Goal: Information Seeking & Learning: Learn about a topic

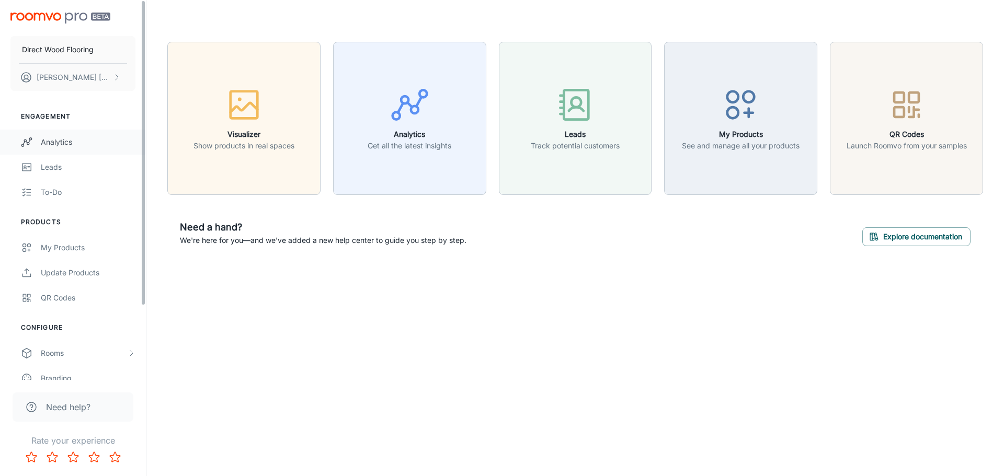
click at [78, 149] on link "Analytics" at bounding box center [73, 142] width 146 height 25
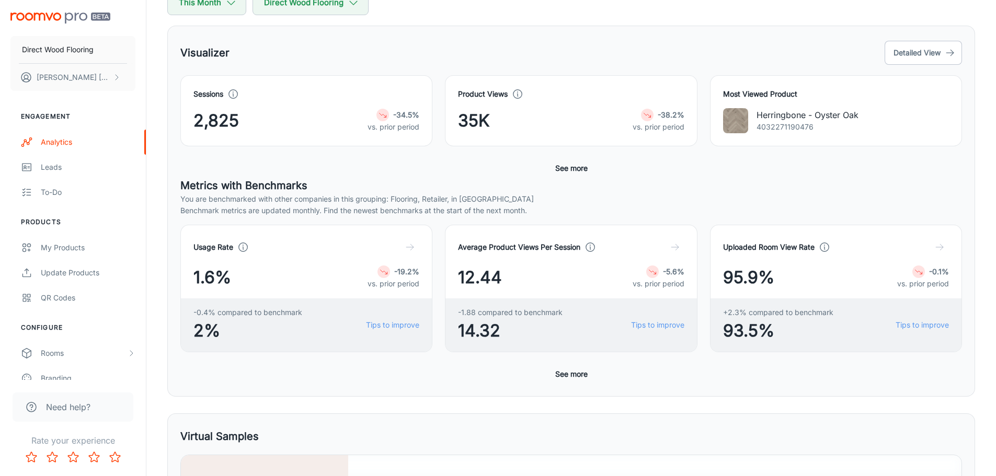
scroll to position [118, 0]
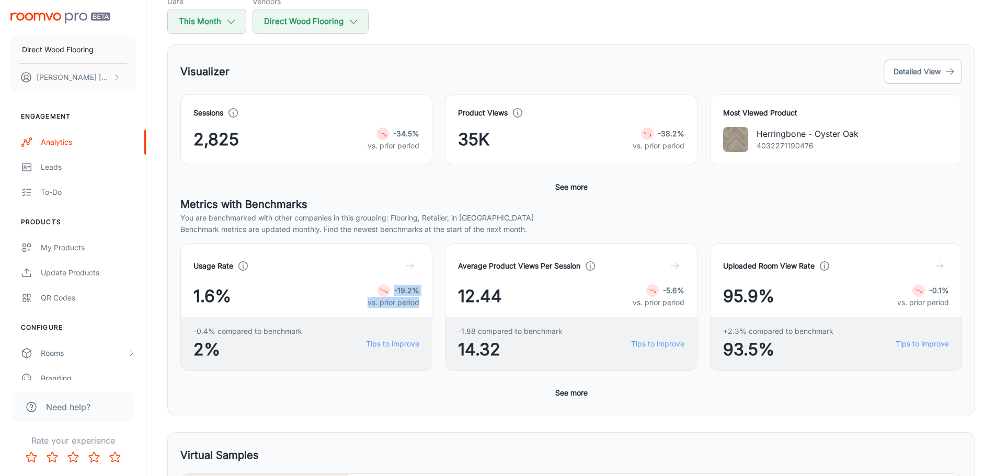
drag, startPoint x: 372, startPoint y: 287, endPoint x: 425, endPoint y: 308, distance: 57.3
click at [425, 308] on div "Usage Rate 1.6% -19.2% vs. prior period -0.4% compared to benchmark 2% Tips to …" at bounding box center [306, 308] width 252 height 128
click at [437, 303] on div "Average Product Views Per Session 12.44 -5.6% vs. prior period -1.88 compared t…" at bounding box center [565, 301] width 265 height 140
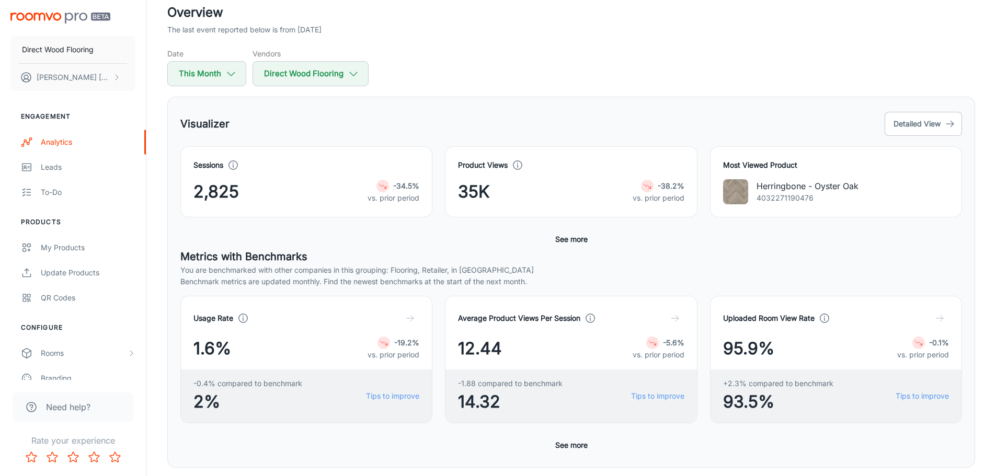
scroll to position [0, 0]
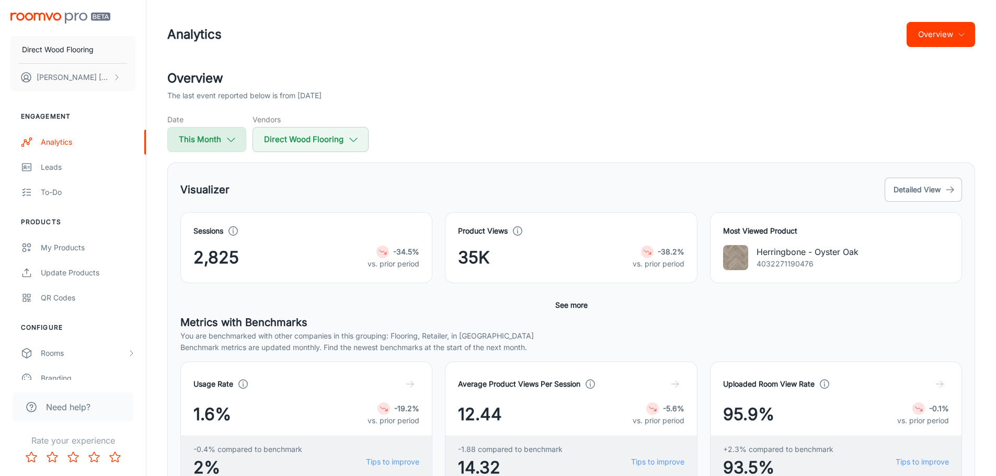
click at [231, 139] on icon "button" at bounding box center [231, 140] width 12 height 12
select select "8"
select select "2025"
select select "8"
select select "2025"
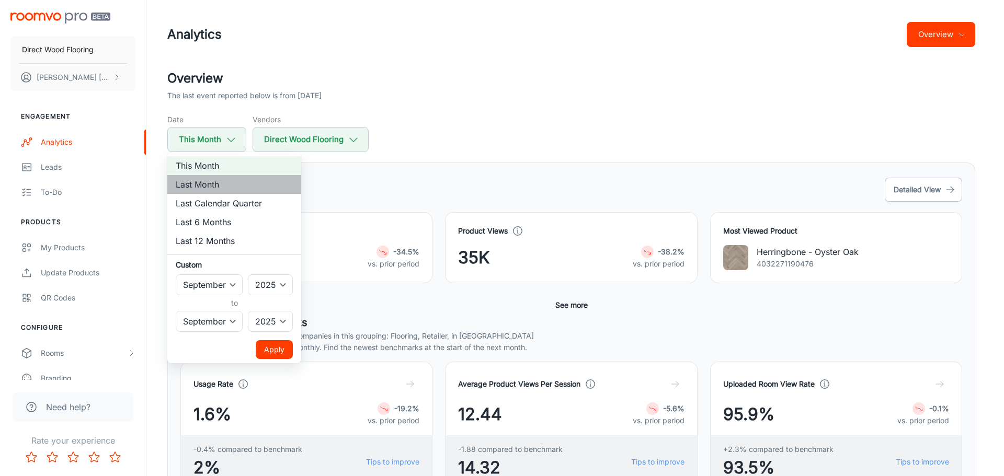
click at [224, 183] on li "Last Month" at bounding box center [234, 184] width 134 height 19
select select "7"
click at [254, 167] on li "This Month" at bounding box center [234, 165] width 134 height 19
select select "8"
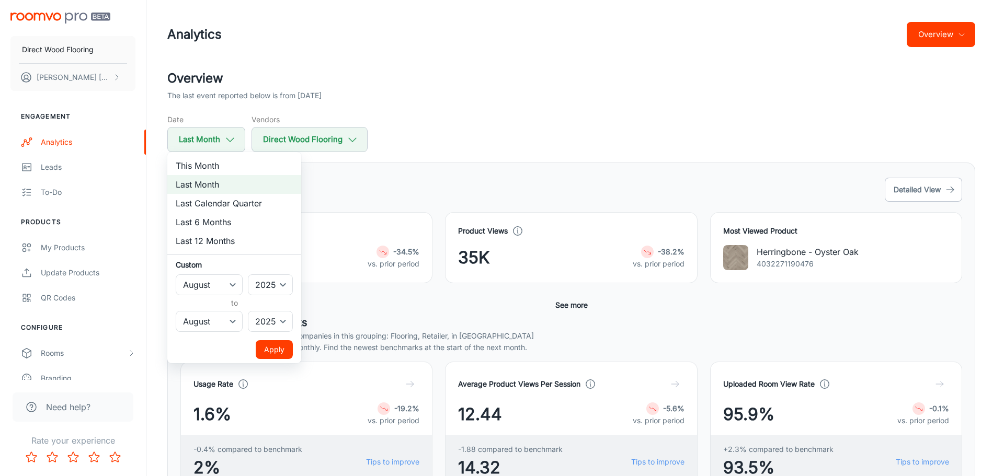
select select "8"
click at [593, 105] on div at bounding box center [502, 238] width 1004 height 476
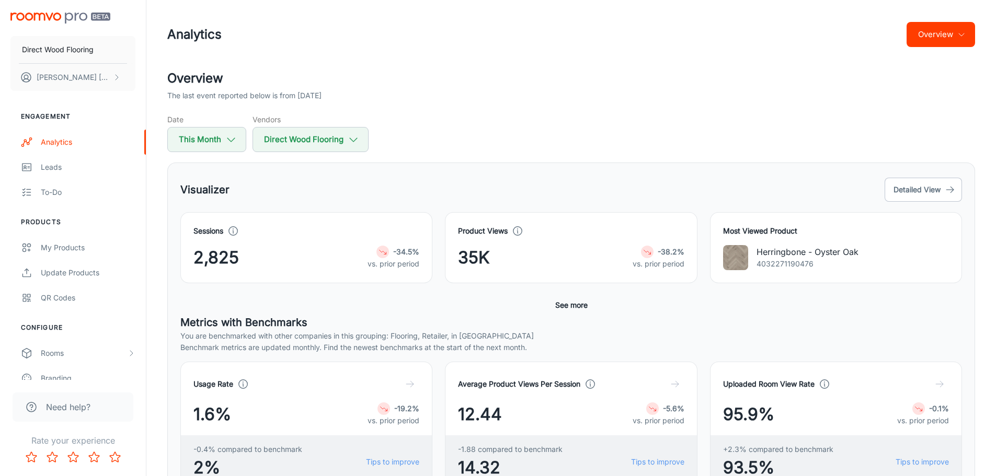
click at [234, 230] on icon at bounding box center [234, 231] width 12 height 12
click at [265, 198] on div "Visualizer Detailed View" at bounding box center [571, 190] width 782 height 28
click at [557, 197] on div "Visualizer Detailed View" at bounding box center [571, 190] width 782 height 28
click at [899, 194] on button "Detailed View" at bounding box center [923, 190] width 77 height 24
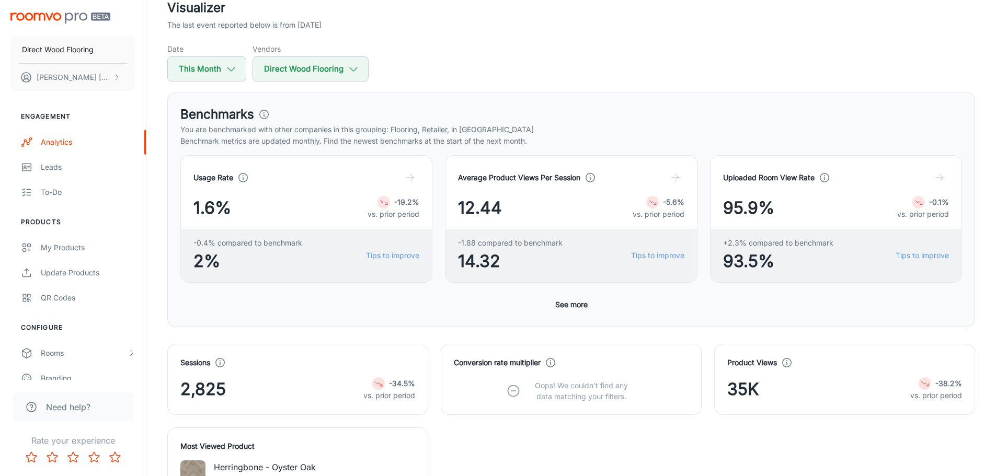
scroll to position [52, 0]
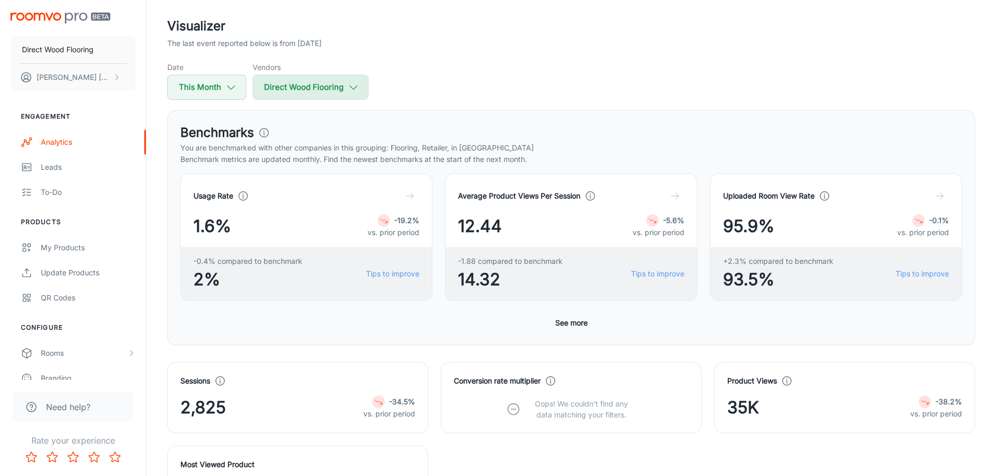
click at [305, 92] on button "Direct Wood Flooring" at bounding box center [311, 87] width 116 height 25
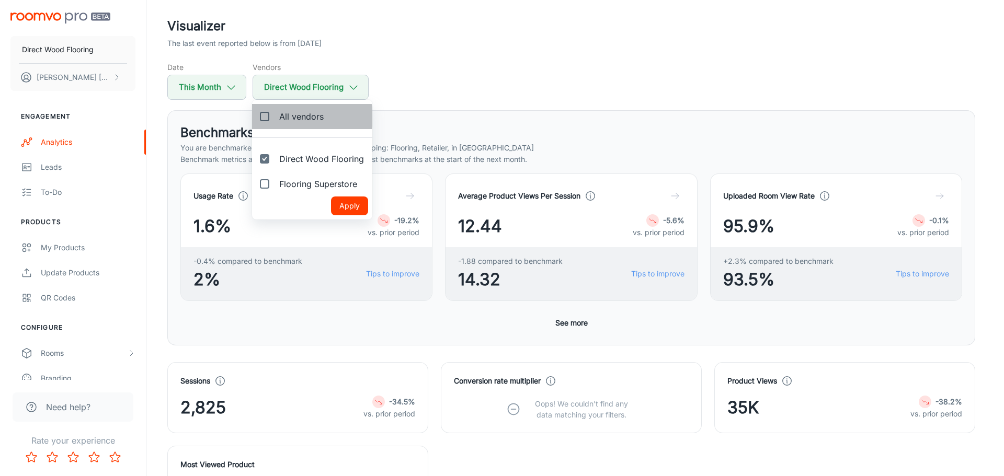
click at [299, 117] on span "All vendors" at bounding box center [301, 116] width 44 height 13
click at [275, 117] on input "All vendors" at bounding box center [264, 116] width 21 height 21
checkbox input "true"
click at [339, 202] on button "Apply" at bounding box center [349, 206] width 37 height 19
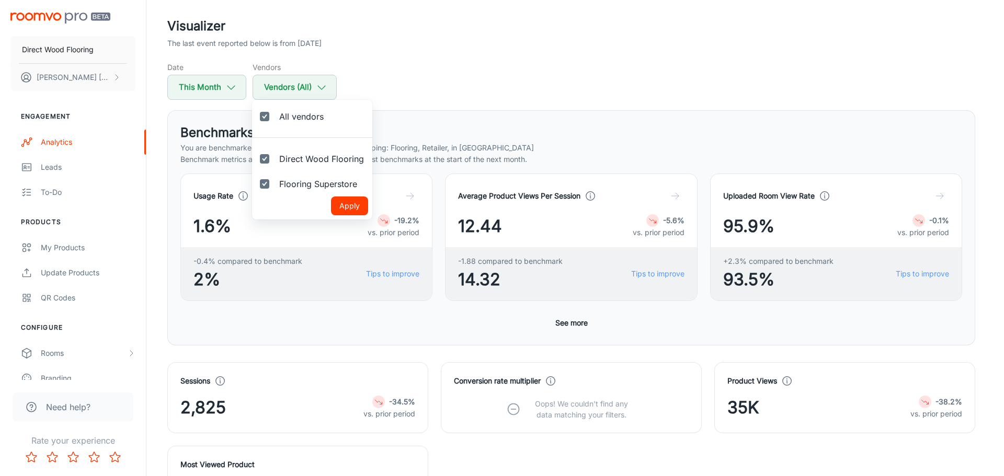
checkbox input "true"
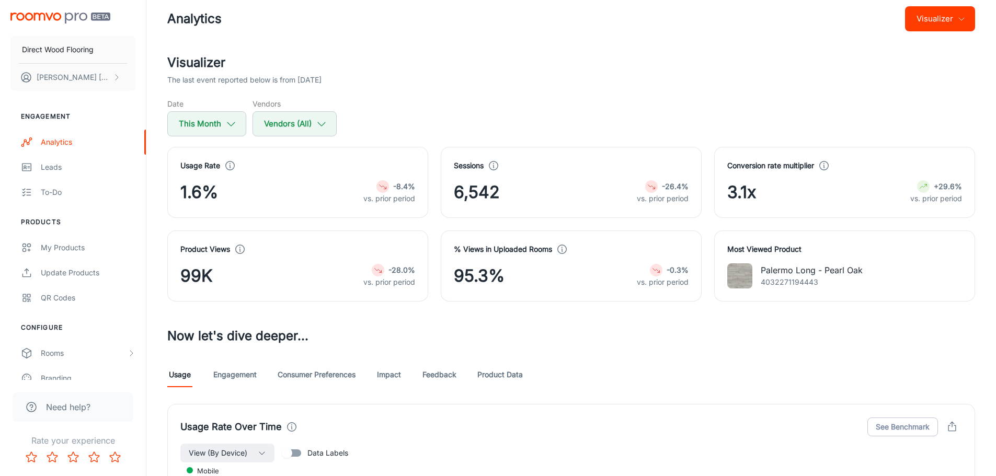
scroll to position [0, 0]
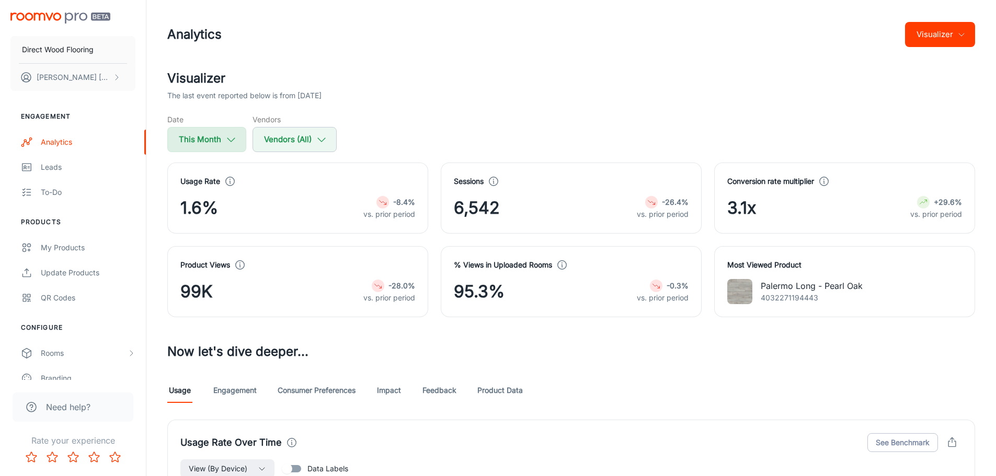
click at [221, 134] on button "This Month" at bounding box center [206, 139] width 79 height 25
select select "8"
select select "2025"
select select "8"
select select "2025"
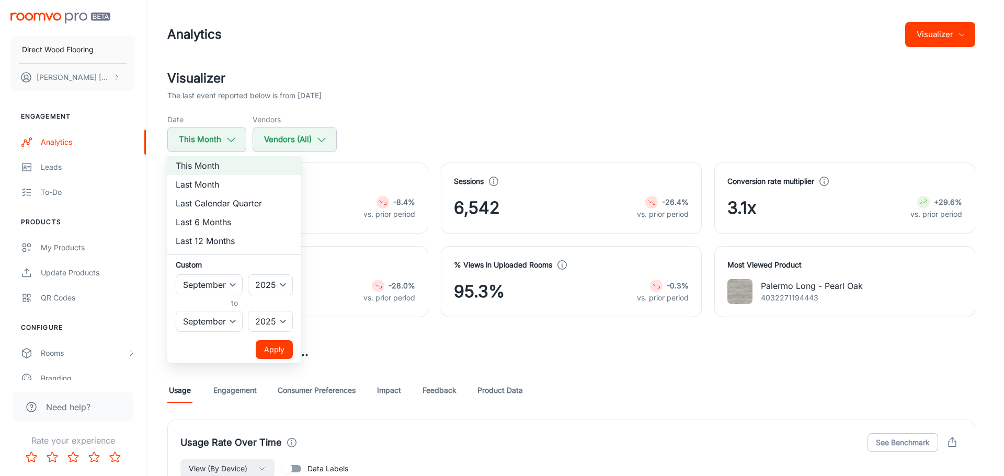
click at [222, 188] on li "Last Month" at bounding box center [234, 184] width 134 height 19
select select "7"
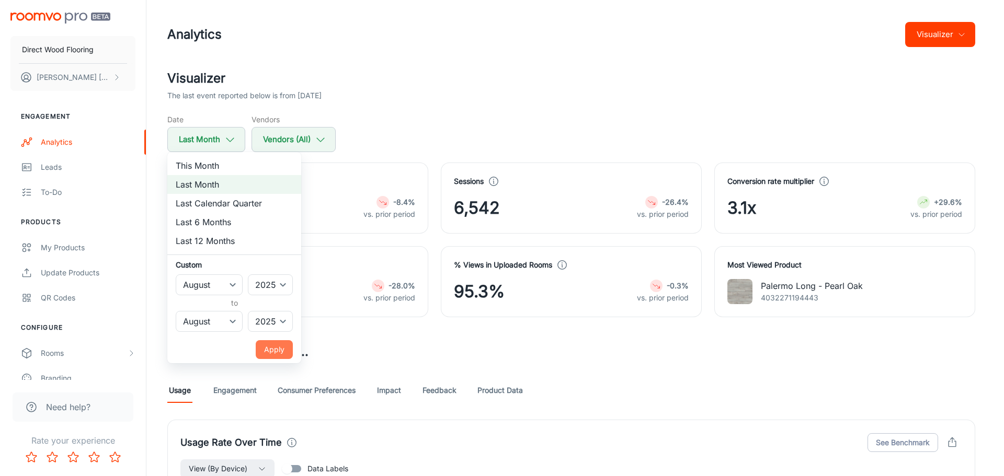
click at [267, 346] on button "Apply" at bounding box center [274, 349] width 37 height 19
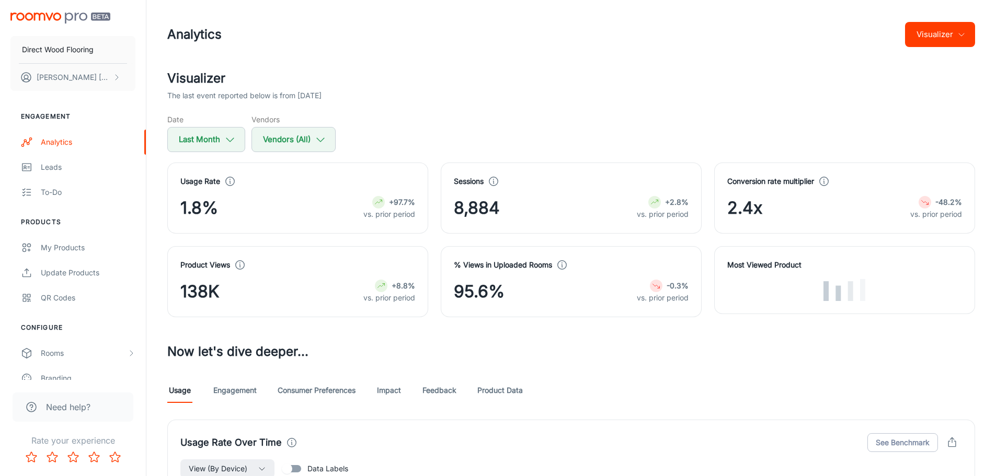
click at [470, 121] on div "Date Last Month Vendors Vendors (All)" at bounding box center [571, 133] width 808 height 38
click at [222, 139] on button "Last Month" at bounding box center [206, 139] width 78 height 25
select select "7"
select select "2025"
select select "7"
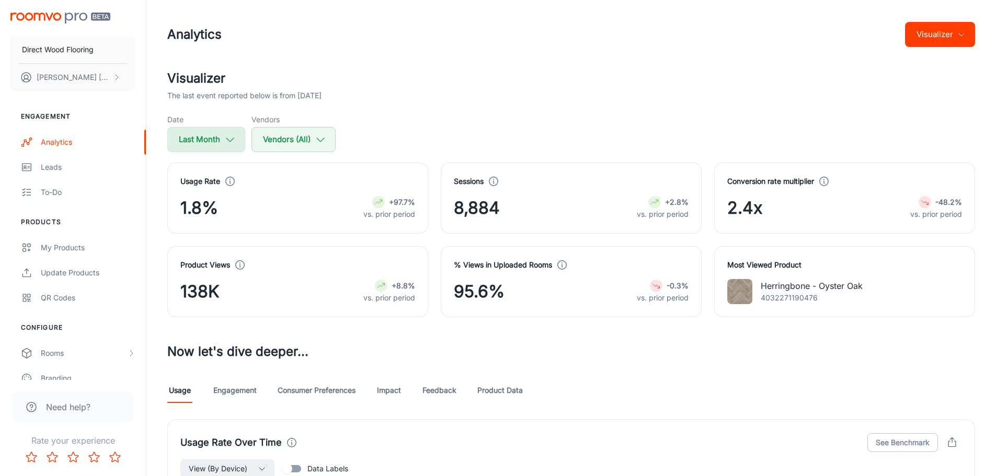
select select "2025"
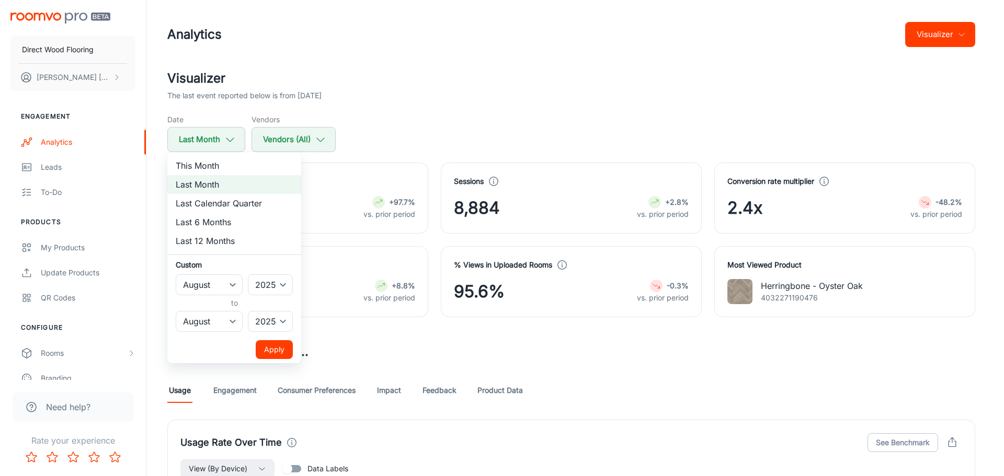
click at [233, 166] on li "This Month" at bounding box center [234, 165] width 134 height 19
select select "8"
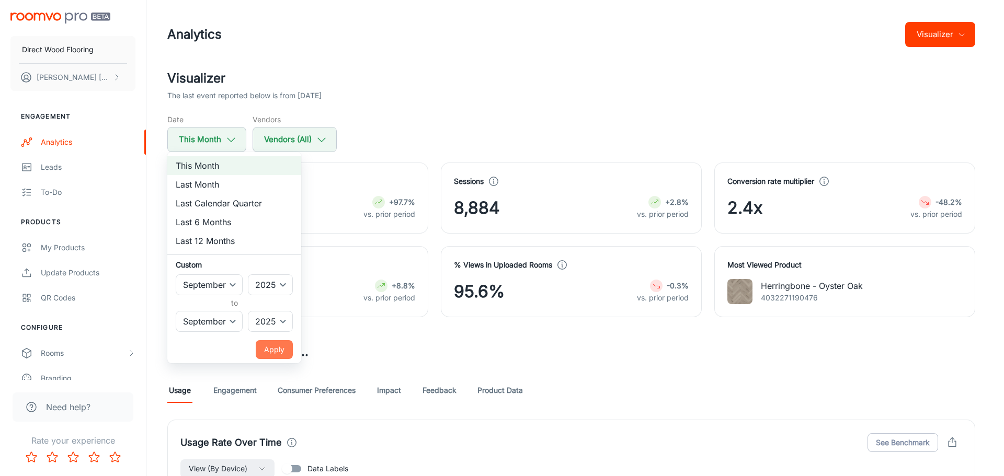
click at [269, 347] on button "Apply" at bounding box center [274, 349] width 37 height 19
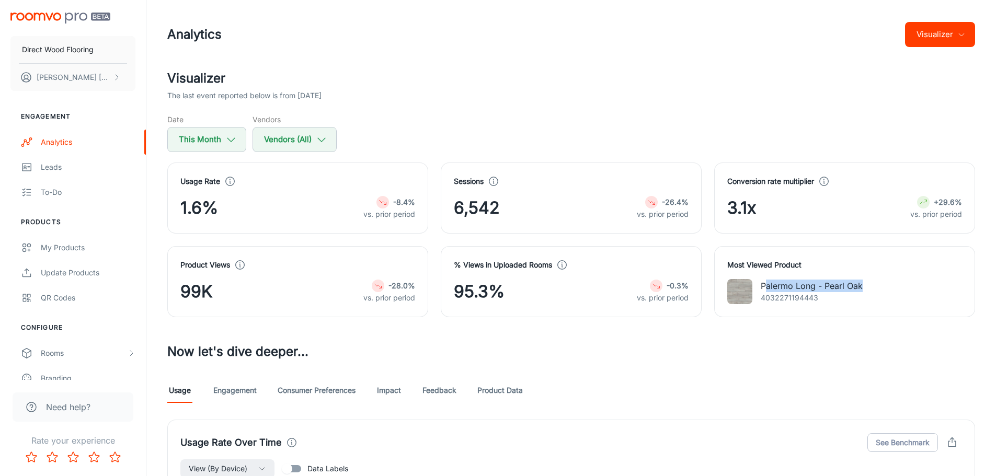
drag, startPoint x: 765, startPoint y: 287, endPoint x: 877, endPoint y: 296, distance: 111.8
click at [876, 295] on div "[GEOGRAPHIC_DATA] Long - Pearl Oak 4032271194443" at bounding box center [845, 291] width 235 height 25
drag, startPoint x: 888, startPoint y: 308, endPoint x: 806, endPoint y: 310, distance: 82.1
click at [889, 308] on div "Most Viewed Product [GEOGRAPHIC_DATA] Long - Pearl Oak 4032271194443" at bounding box center [844, 281] width 261 height 71
click at [732, 289] on img at bounding box center [740, 291] width 25 height 25
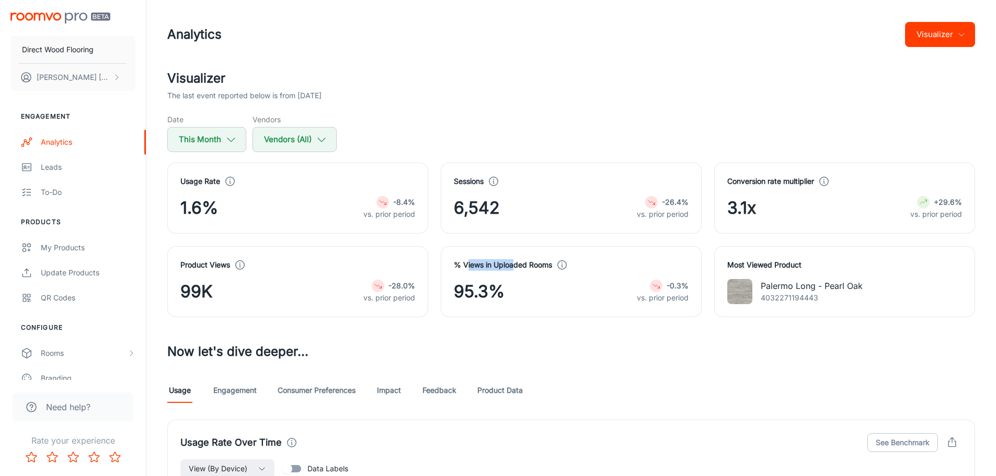
drag, startPoint x: 466, startPoint y: 266, endPoint x: 513, endPoint y: 264, distance: 47.1
click at [513, 264] on h4 "% Views in Uploaded Rooms" at bounding box center [503, 265] width 98 height 12
click at [549, 315] on div "% Views in Uploaded Rooms 95.3% -0.3% vs. prior period" at bounding box center [571, 281] width 261 height 71
click at [437, 350] on h3 "Now let's dive deeper..." at bounding box center [571, 352] width 808 height 19
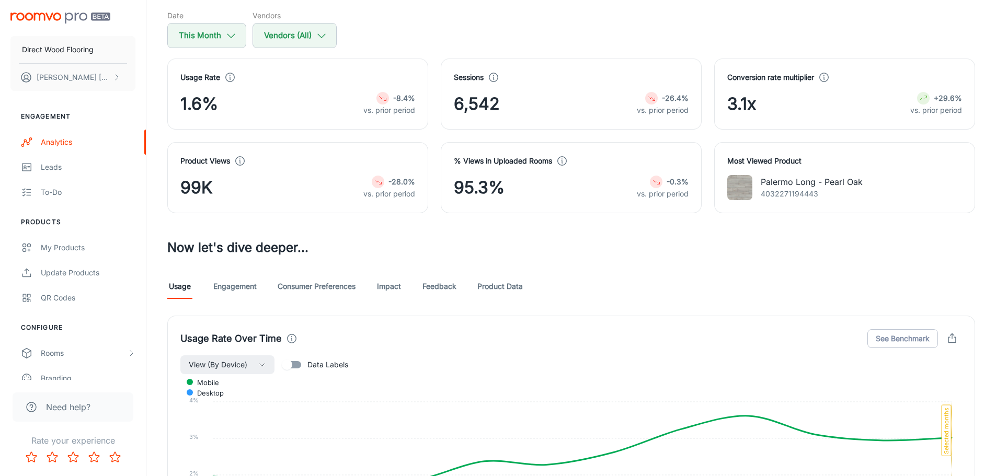
scroll to position [105, 0]
click at [503, 290] on link "Product Data" at bounding box center [501, 286] width 46 height 25
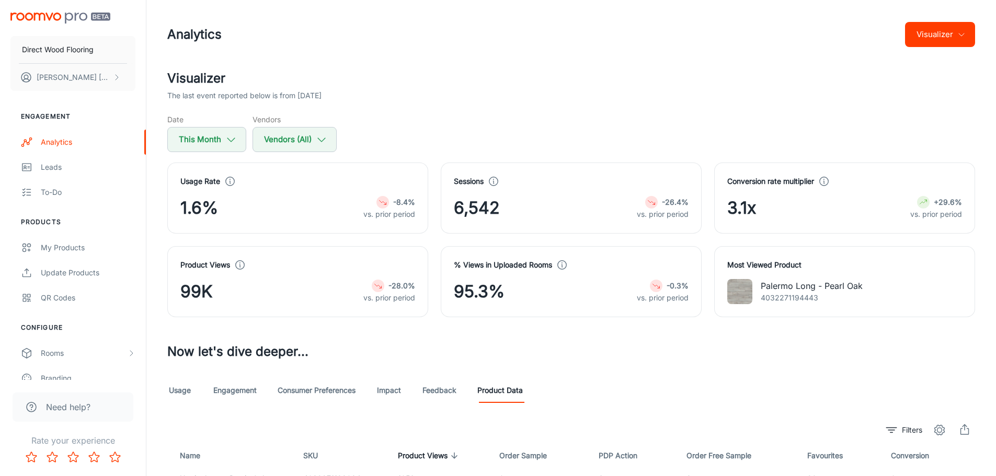
click at [828, 80] on h2 "Visualizer" at bounding box center [571, 78] width 808 height 19
click at [930, 32] on button "Visualizer" at bounding box center [940, 34] width 70 height 25
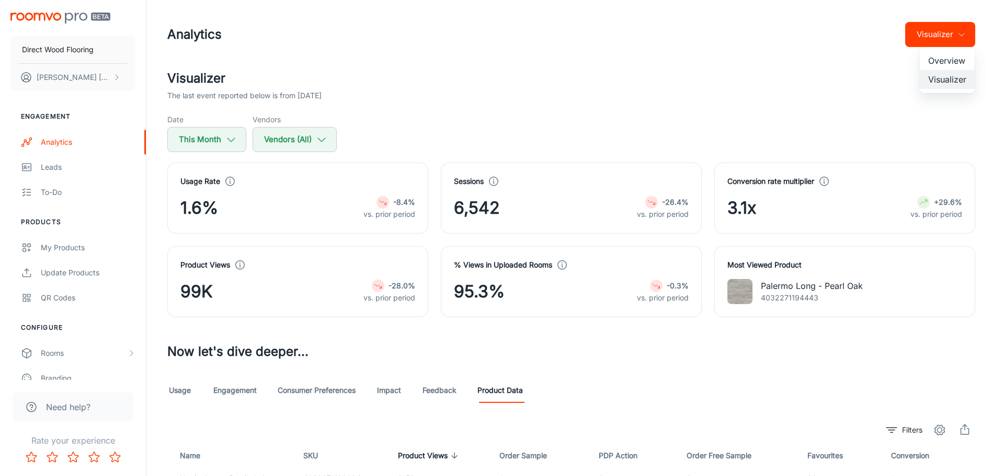
click at [930, 32] on div at bounding box center [502, 238] width 1004 height 476
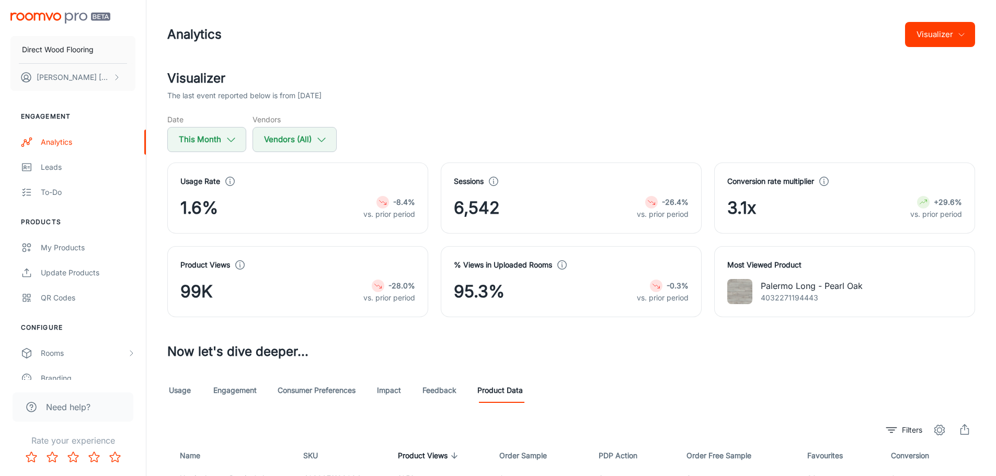
click at [426, 45] on div "Analytics Visualizer" at bounding box center [571, 34] width 808 height 27
click at [76, 144] on div "Analytics" at bounding box center [88, 143] width 95 height 12
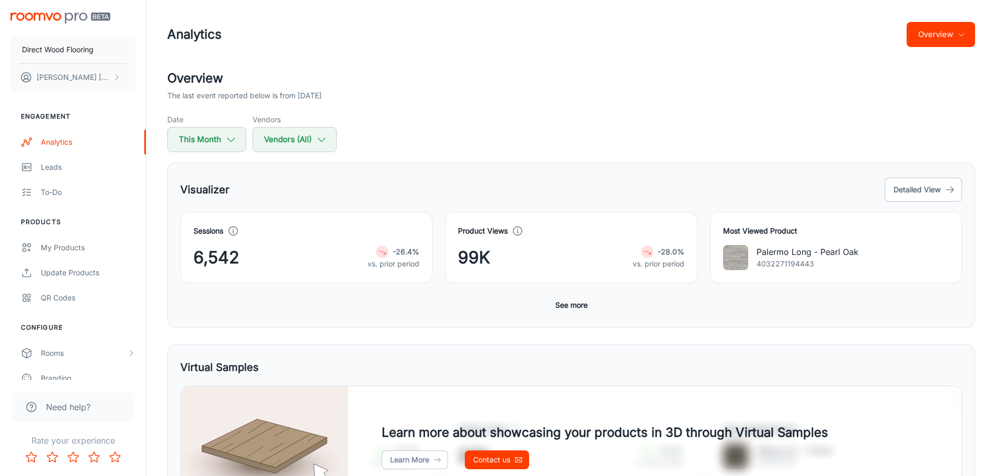
click at [569, 305] on button "See more" at bounding box center [571, 305] width 41 height 19
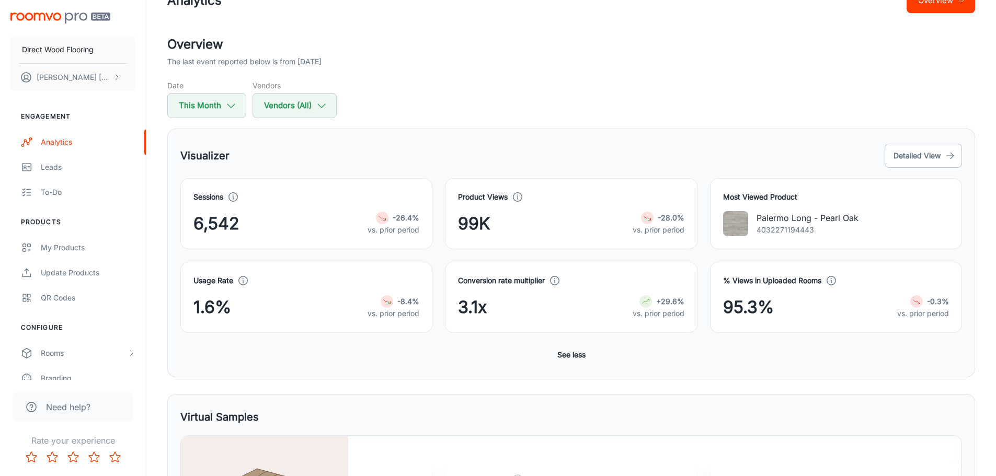
scroll to position [52, 0]
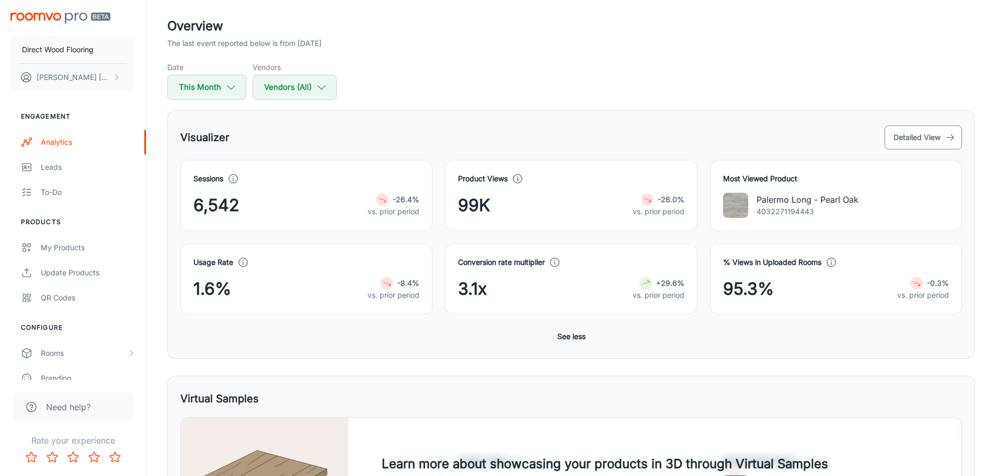
click at [905, 135] on button "Detailed View" at bounding box center [923, 138] width 77 height 24
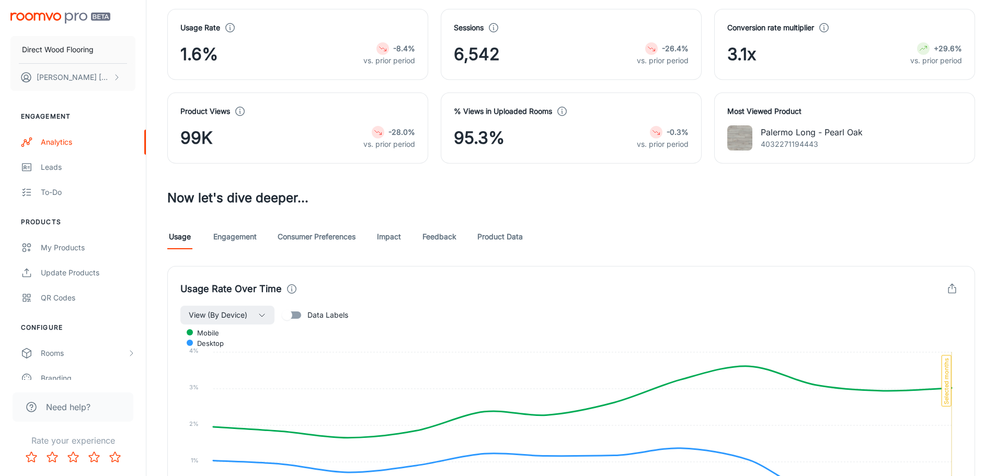
scroll to position [209, 0]
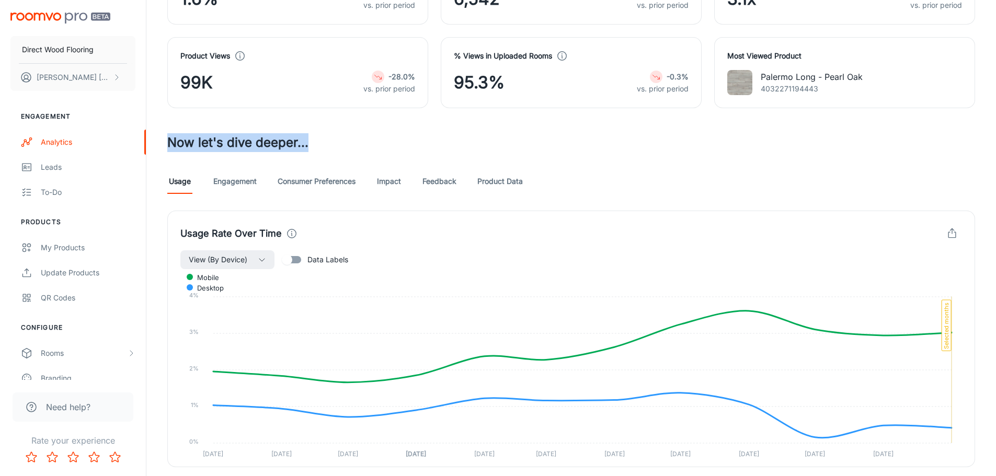
drag, startPoint x: 308, startPoint y: 145, endPoint x: 231, endPoint y: 139, distance: 77.1
click at [153, 144] on div "Analytics Visualizer Visualizer The last event reported below is from [DATE] Da…" at bounding box center [571, 425] width 850 height 1269
click at [231, 139] on h3 "Now let's dive deeper..." at bounding box center [571, 142] width 808 height 19
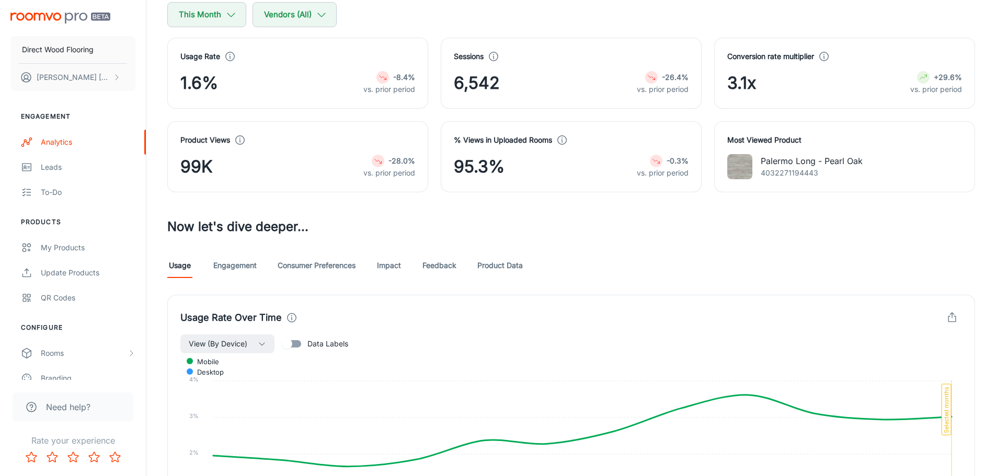
scroll to position [217, 0]
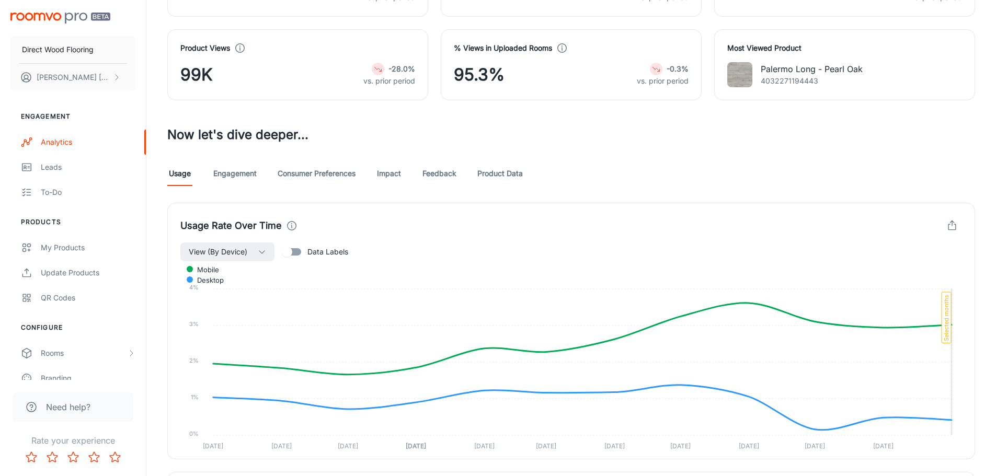
click at [235, 176] on link "Engagement" at bounding box center [234, 173] width 43 height 25
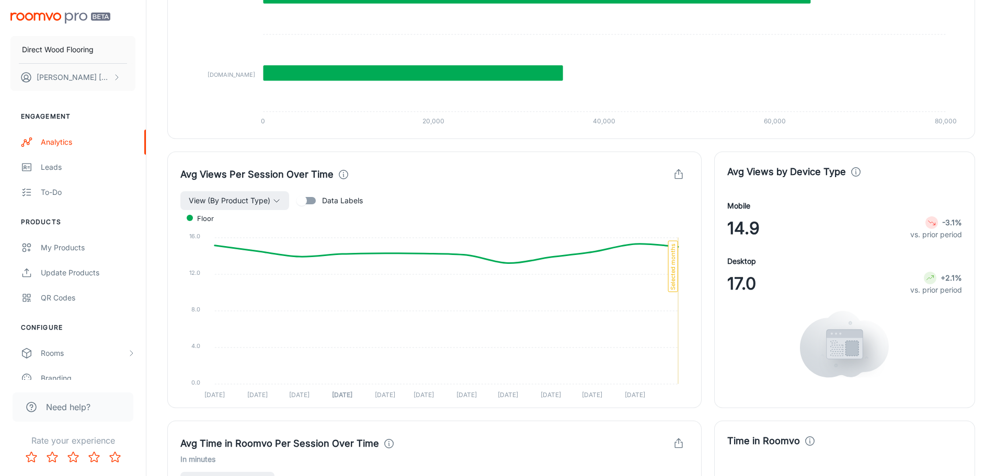
scroll to position [837, 0]
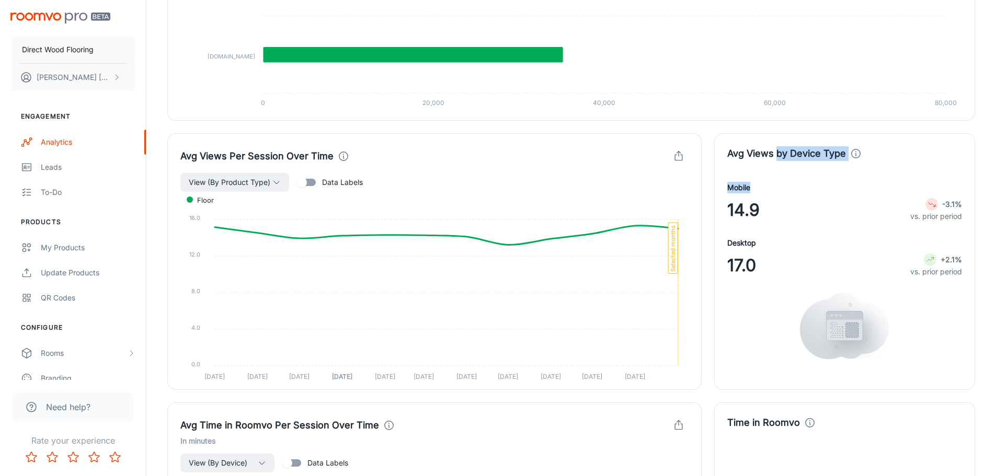
drag, startPoint x: 776, startPoint y: 157, endPoint x: 781, endPoint y: 181, distance: 24.6
click at [781, 170] on div "Avg Views by Device Type Mobile 14.9 -3.1% vs. prior period Desktop 17.0 +2.1% …" at bounding box center [844, 261] width 261 height 257
click at [758, 211] on span "14.9" at bounding box center [744, 210] width 32 height 25
click at [759, 211] on span "14.9" at bounding box center [744, 210] width 32 height 25
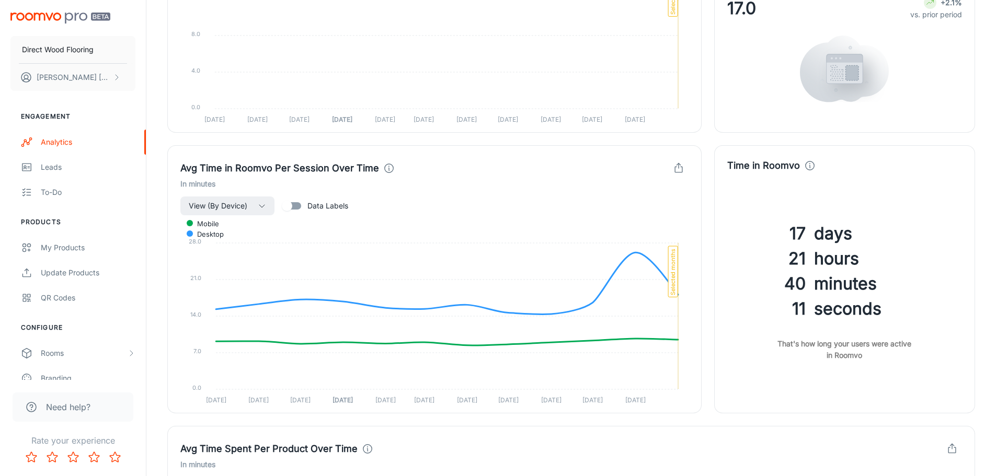
scroll to position [1098, 0]
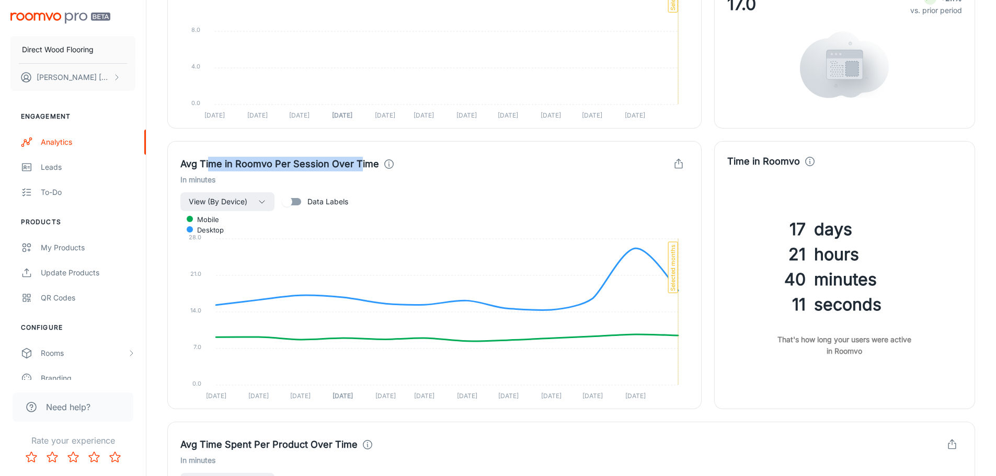
drag, startPoint x: 208, startPoint y: 162, endPoint x: 358, endPoint y: 161, distance: 150.1
click at [358, 161] on h4 "Avg Time in Roomvo Per Session Over Time" at bounding box center [279, 164] width 199 height 15
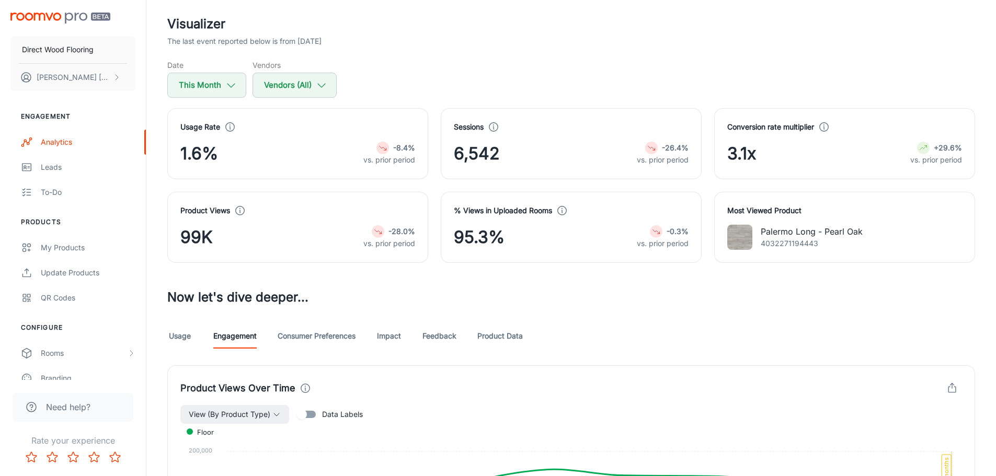
scroll to position [0, 0]
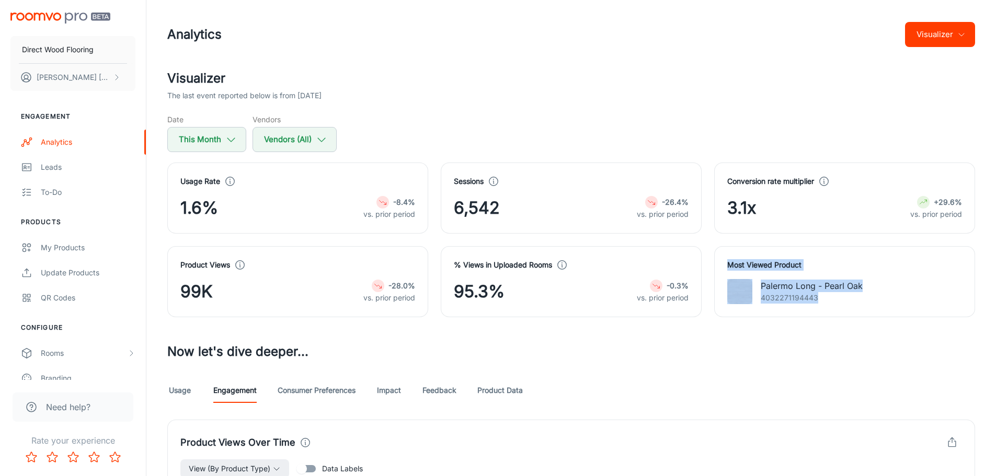
drag, startPoint x: 726, startPoint y: 270, endPoint x: 848, endPoint y: 303, distance: 126.2
click at [848, 303] on div "Most Viewed Product [GEOGRAPHIC_DATA] Long - Pearl Oak 4032271194443" at bounding box center [844, 281] width 261 height 71
click at [848, 304] on div "[GEOGRAPHIC_DATA] Long - Pearl Oak 4032271194443" at bounding box center [845, 291] width 235 height 25
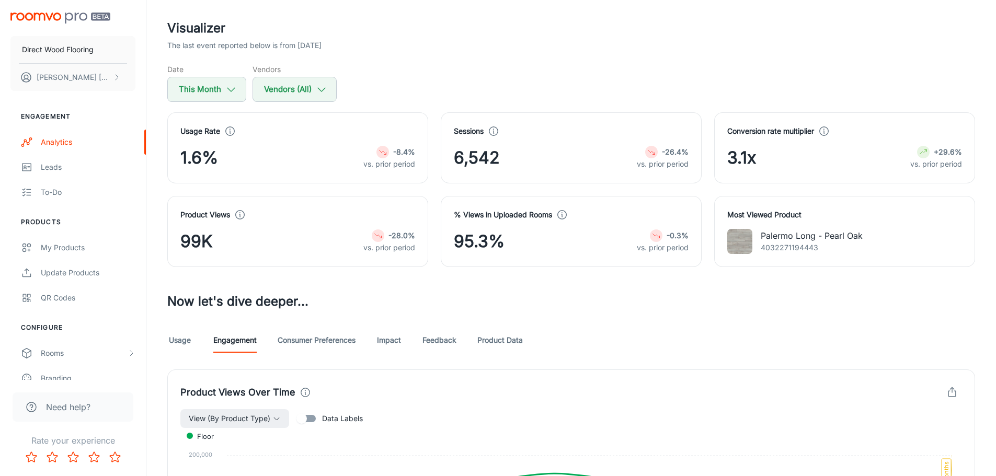
scroll to position [105, 0]
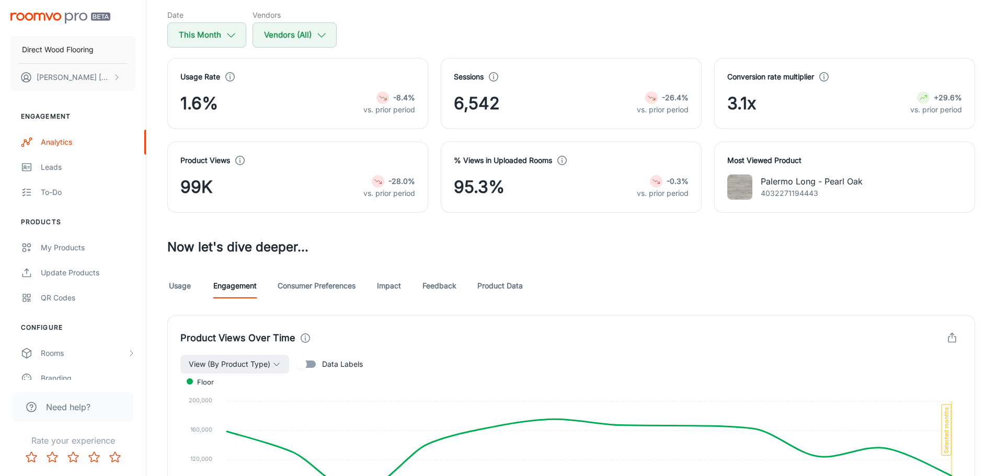
click at [502, 285] on link "Product Data" at bounding box center [501, 286] width 46 height 25
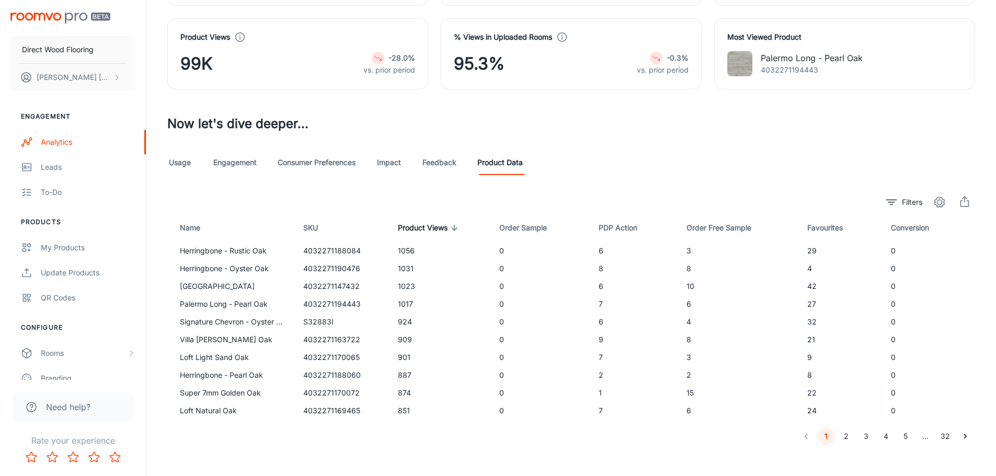
scroll to position [239, 0]
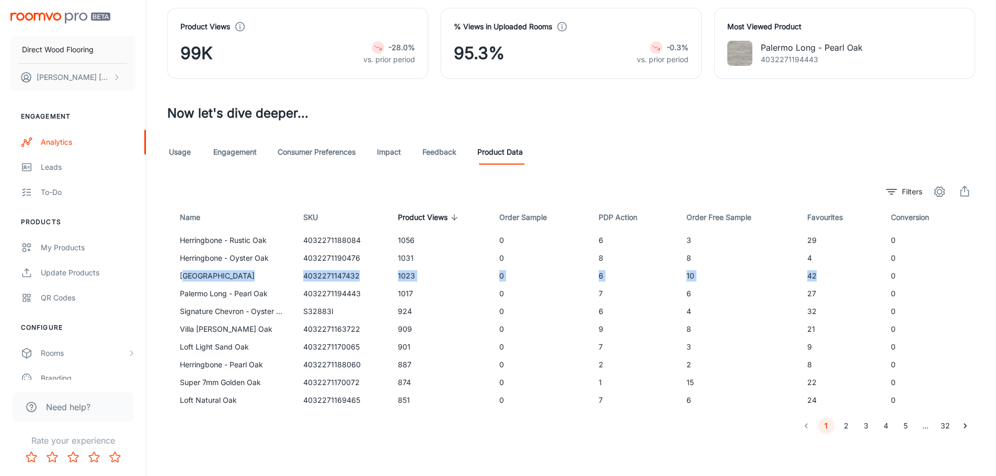
drag, startPoint x: 814, startPoint y: 276, endPoint x: 185, endPoint y: 273, distance: 629.2
click at [185, 273] on tr "[GEOGRAPHIC_DATA] 4032271147432 1023 0 6 10 42 0" at bounding box center [571, 276] width 808 height 18
click at [615, 159] on div "Usage Engagement Consumer Preferences Impact Feedback Product Data" at bounding box center [571, 152] width 808 height 25
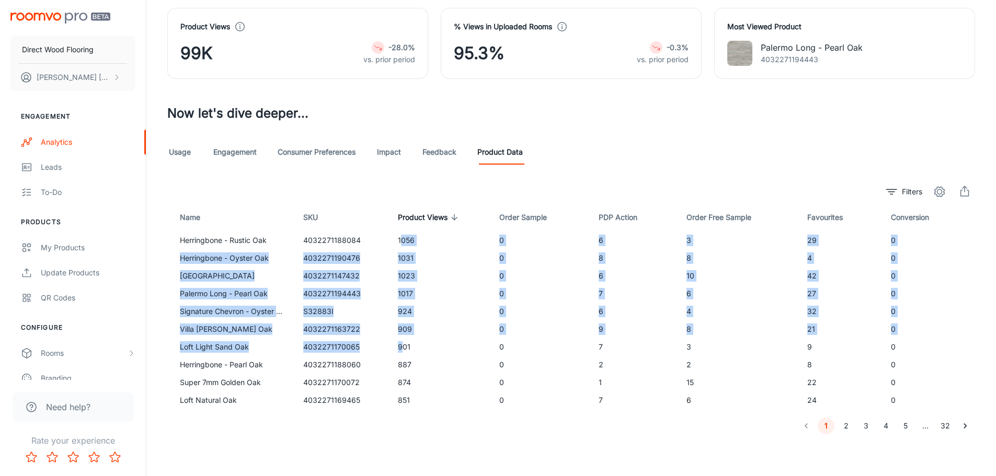
drag, startPoint x: 400, startPoint y: 239, endPoint x: 401, endPoint y: 339, distance: 99.9
click at [401, 339] on tbody "Herringbone - Rustic Oak 4032271188084 1056 0 6 3 29 0 Herringbone - Oyster Oak…" at bounding box center [571, 321] width 808 height 178
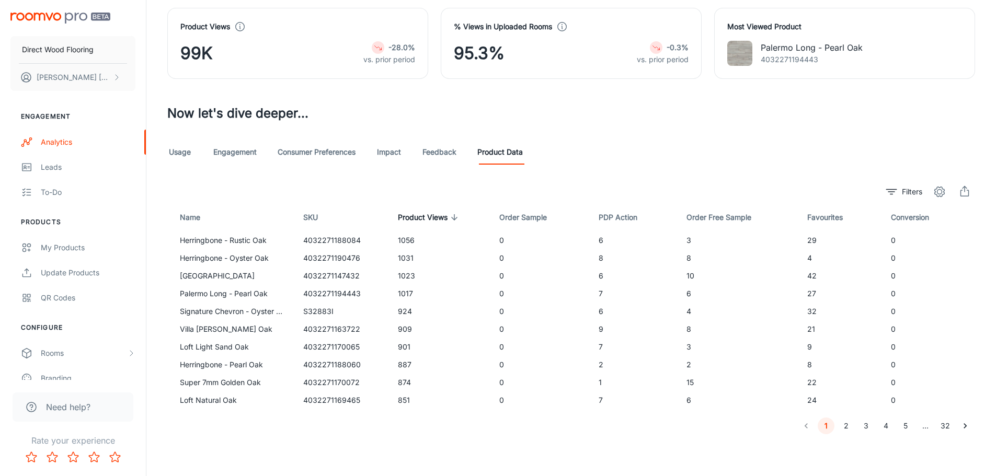
click at [475, 185] on div "Filters" at bounding box center [571, 191] width 808 height 21
click at [848, 426] on button "2" at bounding box center [846, 426] width 17 height 17
click at [870, 427] on button "3" at bounding box center [866, 426] width 17 height 17
click at [883, 427] on button "4" at bounding box center [886, 426] width 17 height 17
click at [824, 424] on button "1" at bounding box center [826, 426] width 17 height 17
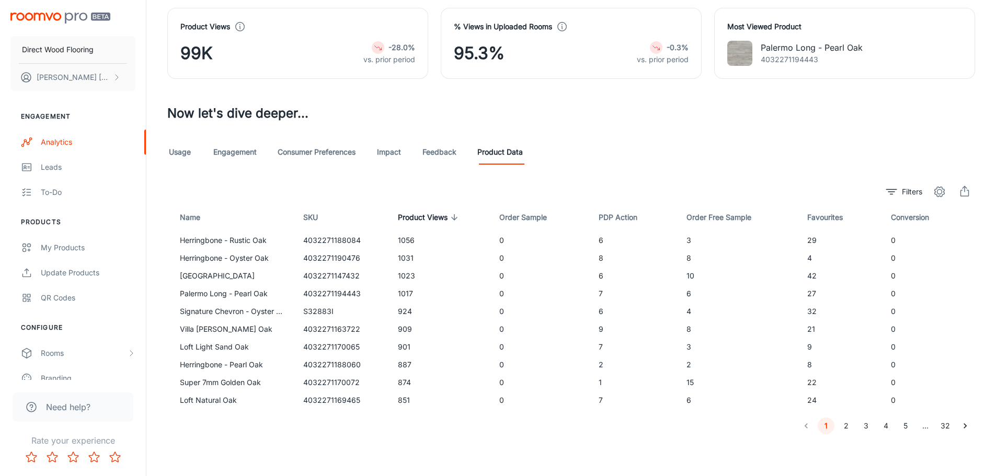
click at [845, 427] on button "2" at bounding box center [846, 426] width 17 height 17
click at [865, 427] on button "3" at bounding box center [866, 426] width 17 height 17
click at [884, 430] on button "4" at bounding box center [886, 426] width 17 height 17
click at [902, 425] on button "5" at bounding box center [906, 426] width 17 height 17
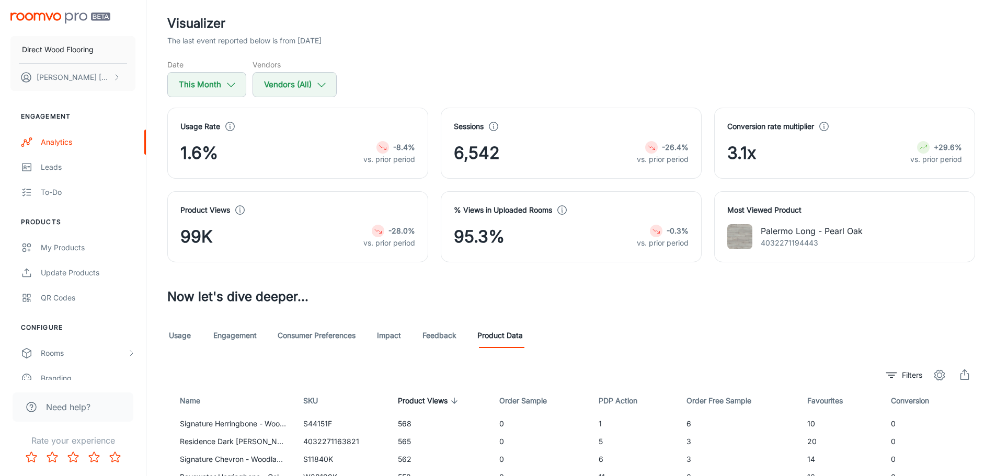
scroll to position [0, 0]
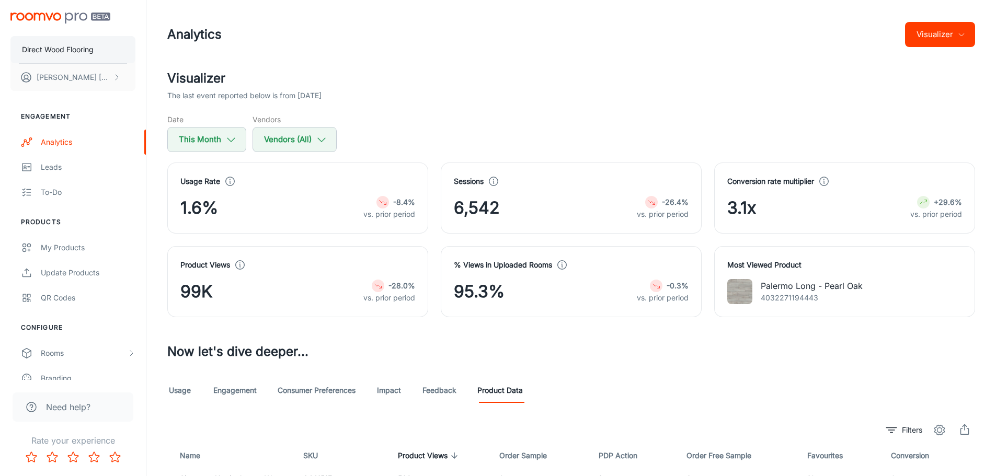
click at [54, 53] on p "Direct Wood Flooring" at bounding box center [58, 50] width 72 height 12
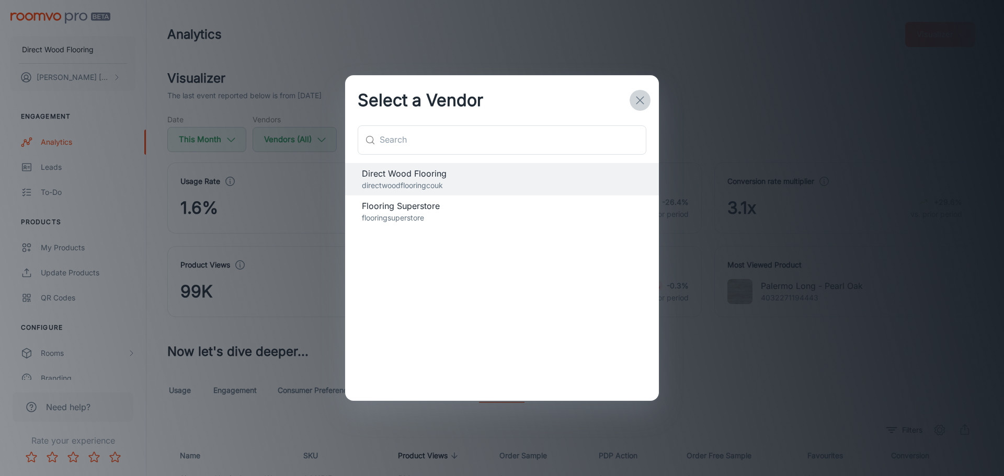
click at [642, 104] on icon "button" at bounding box center [640, 100] width 13 height 13
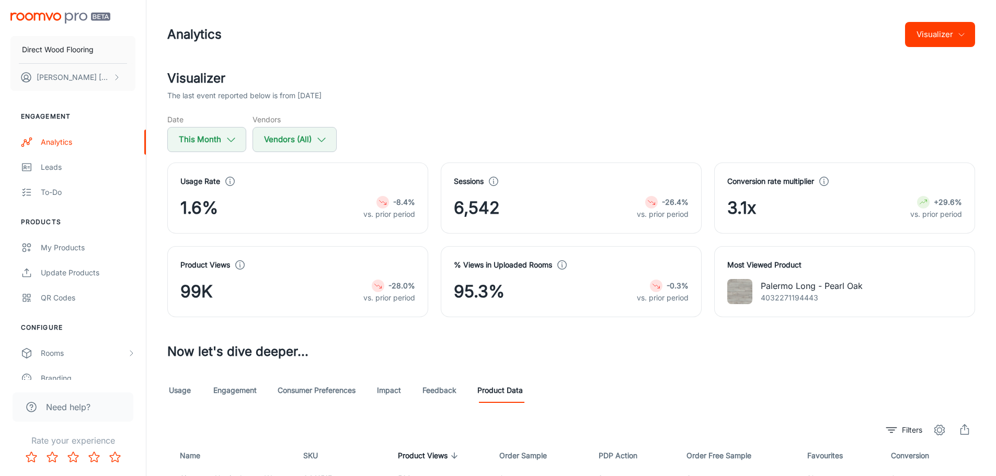
click at [700, 74] on h2 "Visualizer" at bounding box center [571, 78] width 808 height 19
drag, startPoint x: 371, startPoint y: 98, endPoint x: 168, endPoint y: 82, distance: 203.5
click at [168, 82] on div "Visualizer The last event reported below is from [DATE]" at bounding box center [571, 85] width 808 height 32
click at [248, 82] on h2 "Visualizer" at bounding box center [571, 78] width 808 height 19
click at [964, 39] on button "Visualizer" at bounding box center [940, 34] width 70 height 25
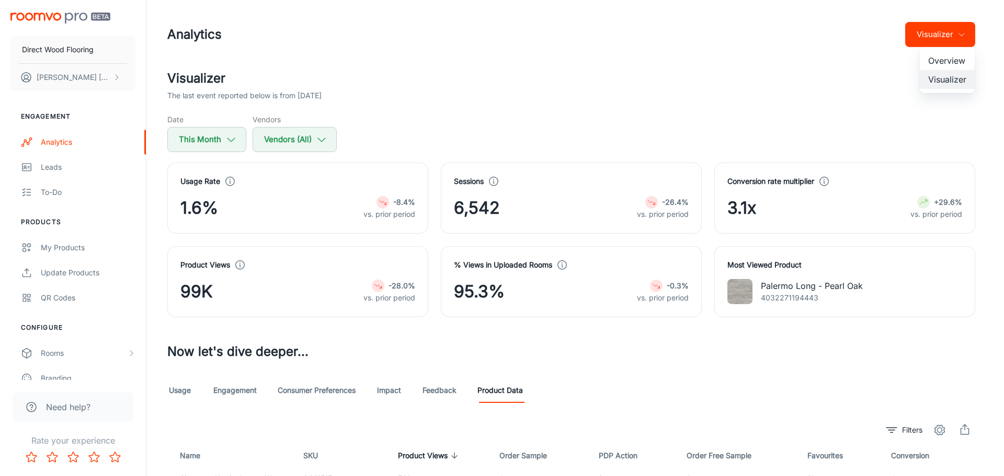
click at [592, 59] on div at bounding box center [502, 238] width 1004 height 476
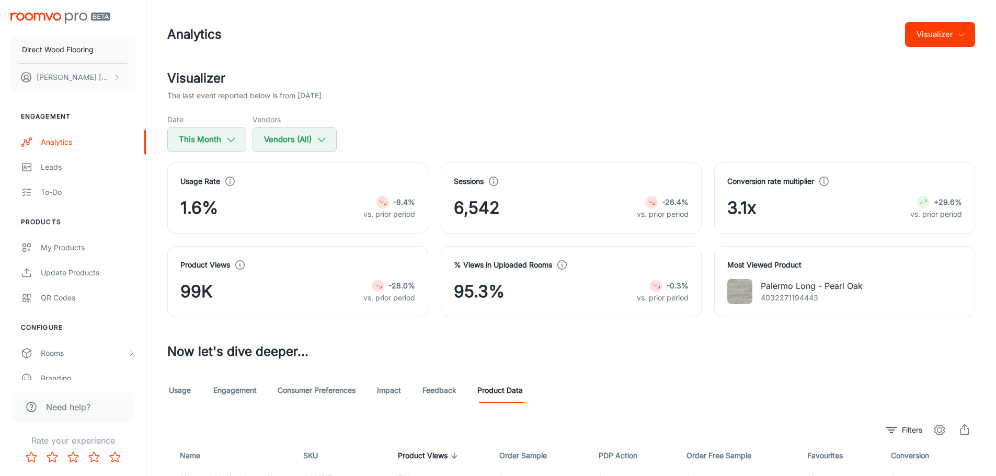
click at [476, 83] on h2 "Visualizer" at bounding box center [571, 78] width 808 height 19
click at [616, 350] on h3 "Now let's dive deeper..." at bounding box center [571, 352] width 808 height 19
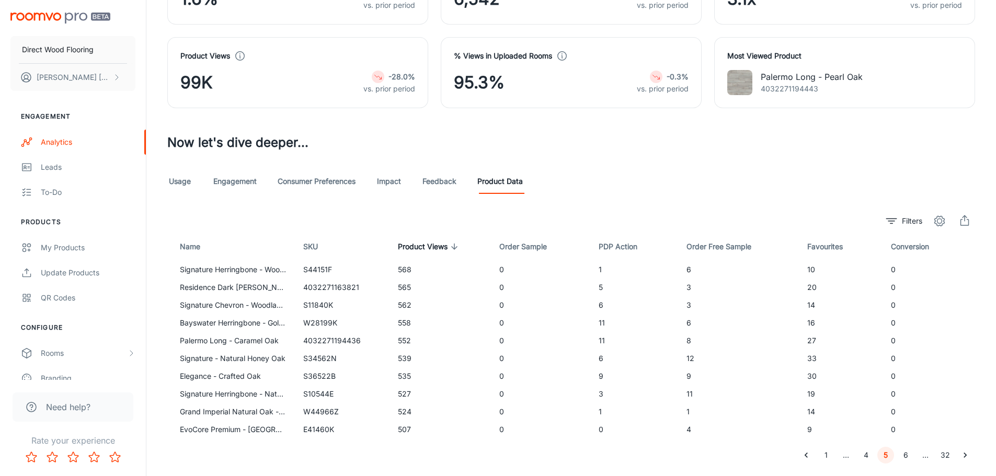
click at [451, 182] on link "Feedback" at bounding box center [440, 181] width 34 height 25
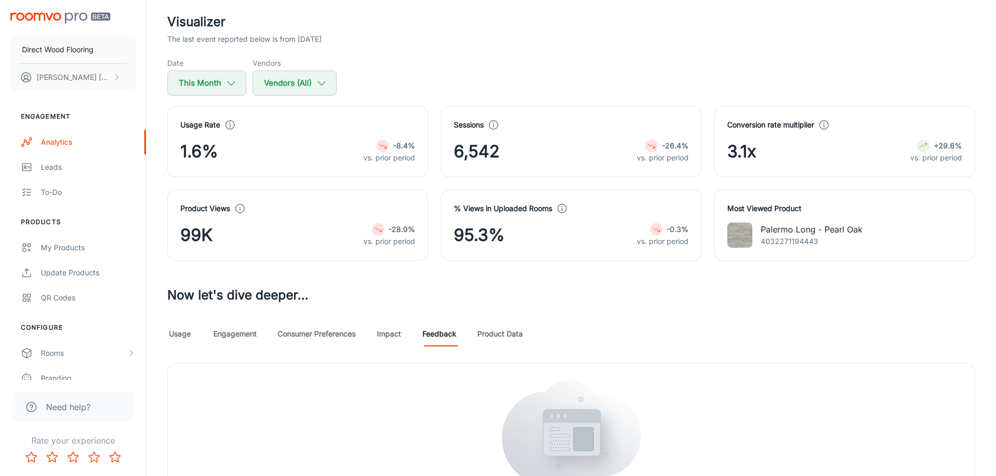
scroll to position [161, 0]
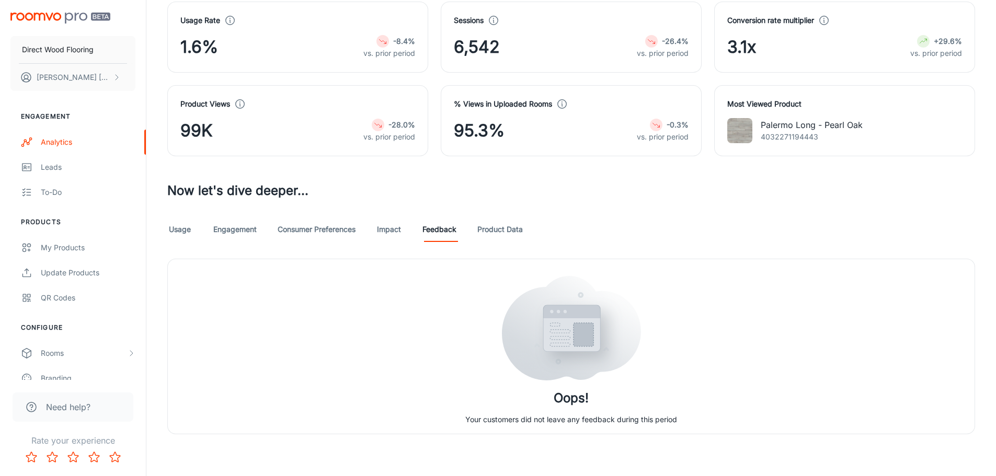
click at [389, 230] on link "Impact" at bounding box center [389, 229] width 25 height 25
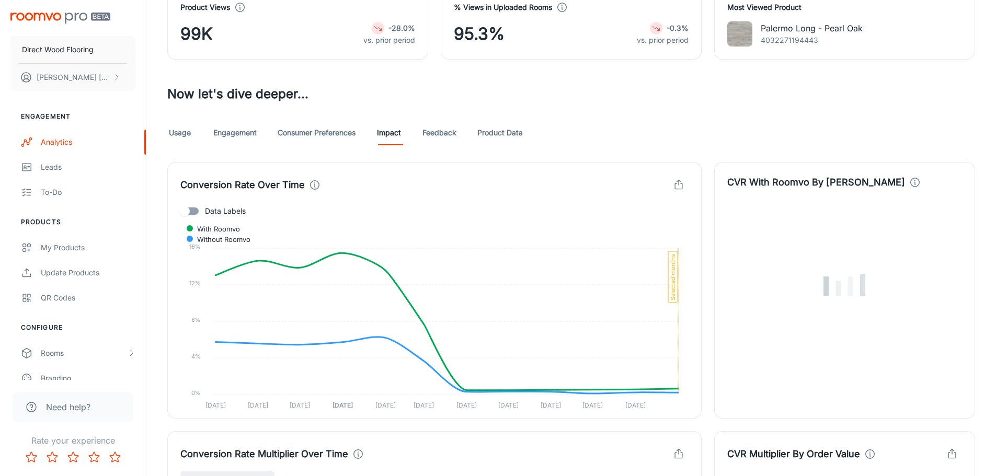
scroll to position [314, 0]
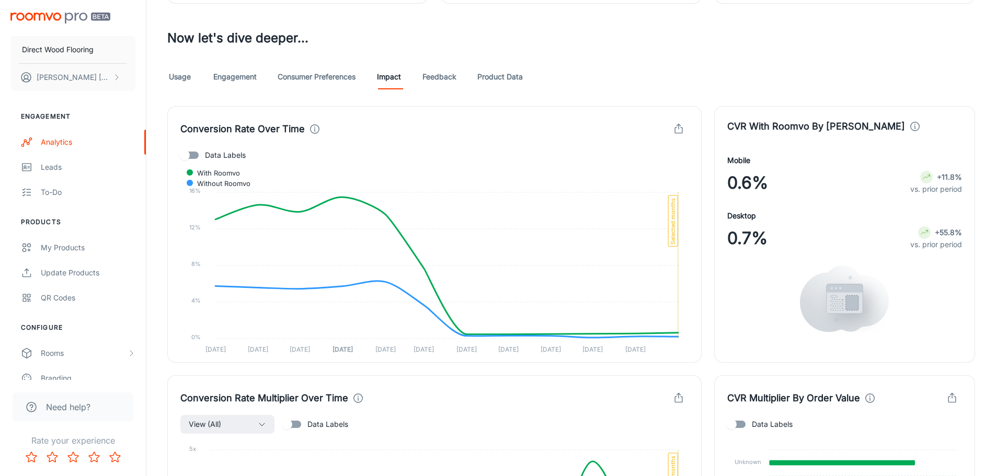
click at [323, 81] on link "Consumer Preferences" at bounding box center [317, 76] width 78 height 25
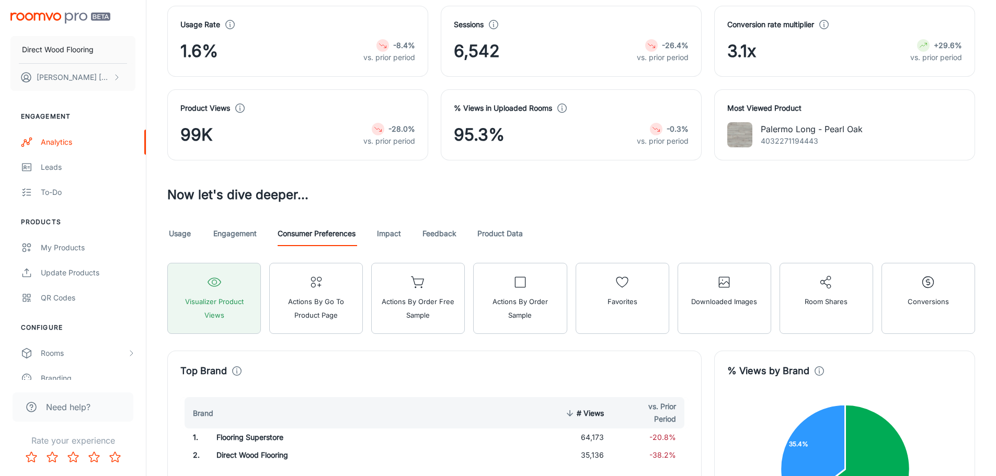
scroll to position [105, 0]
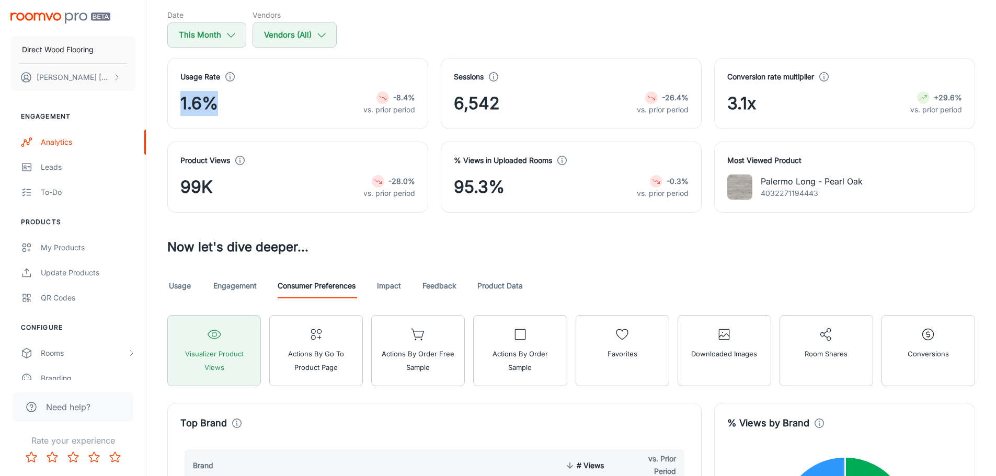
drag, startPoint x: 230, startPoint y: 101, endPoint x: 168, endPoint y: 100, distance: 61.7
click at [168, 100] on div "Usage Rate 1.6% -8.4% vs. prior period" at bounding box center [297, 93] width 261 height 71
click at [310, 134] on div "Product Views 99K -28.0% vs. prior period" at bounding box center [292, 171] width 274 height 84
click at [474, 38] on div "Date This Month Vendors Vendors (All)" at bounding box center [571, 28] width 808 height 38
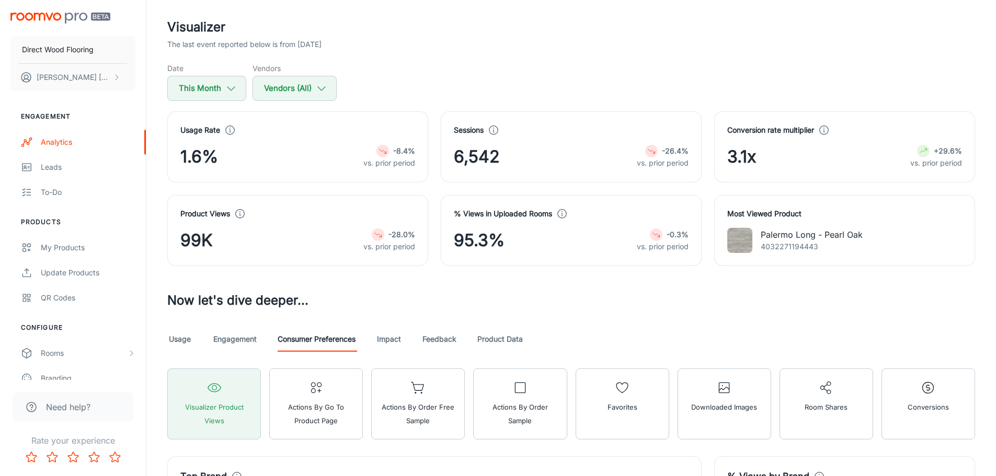
scroll to position [0, 0]
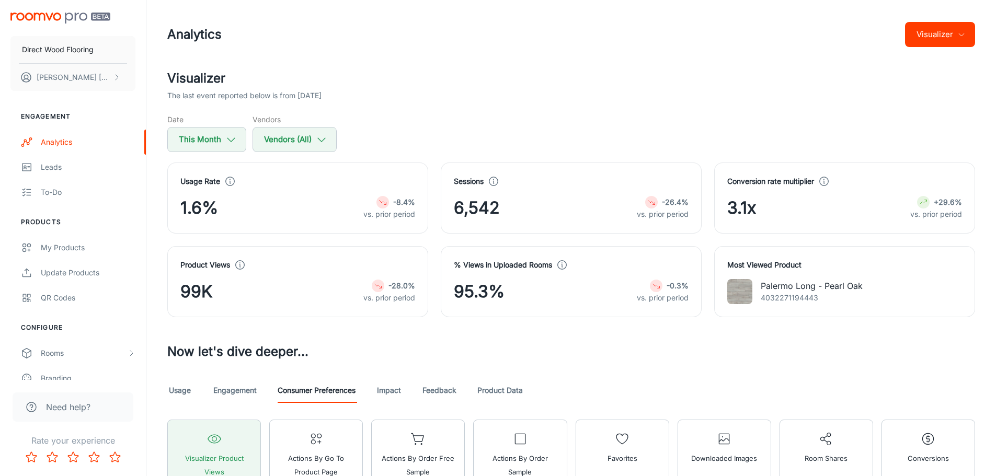
drag, startPoint x: 358, startPoint y: 99, endPoint x: 254, endPoint y: 65, distance: 108.8
click at [261, 66] on header "Analytics Visualizer" at bounding box center [571, 34] width 833 height 69
drag, startPoint x: 231, startPoint y: 219, endPoint x: 178, endPoint y: 215, distance: 53.5
click at [178, 215] on div "Usage Rate 1.6% -8.4% vs. prior period" at bounding box center [297, 198] width 261 height 71
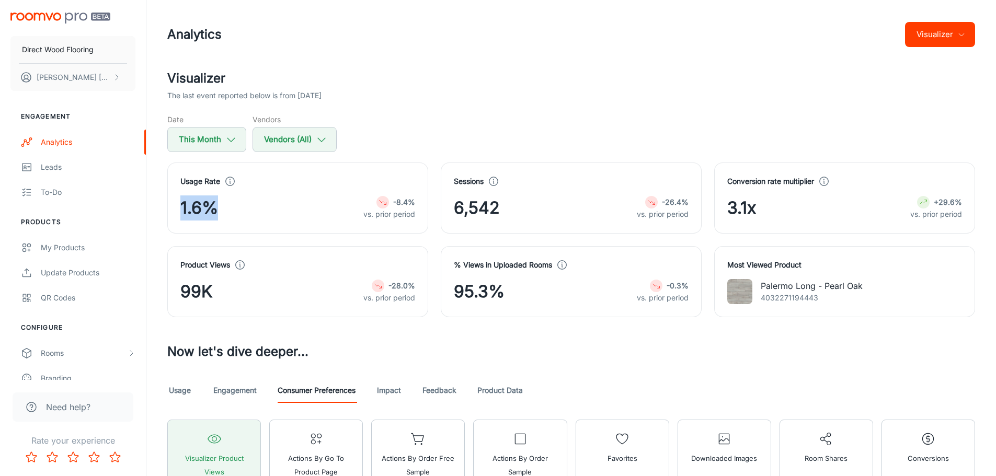
click at [244, 203] on div "1.6% -8.4% vs. prior period" at bounding box center [297, 208] width 235 height 25
click at [248, 170] on div "Usage Rate 1.6% -8.4% vs. prior period" at bounding box center [297, 198] width 261 height 71
drag, startPoint x: 226, startPoint y: 210, endPoint x: 177, endPoint y: 175, distance: 59.6
click at [177, 175] on div "Usage Rate 1.6% -8.4% vs. prior period" at bounding box center [297, 198] width 261 height 71
click at [232, 190] on div "Usage Rate 1.6% -8.4% vs. prior period" at bounding box center [297, 198] width 235 height 45
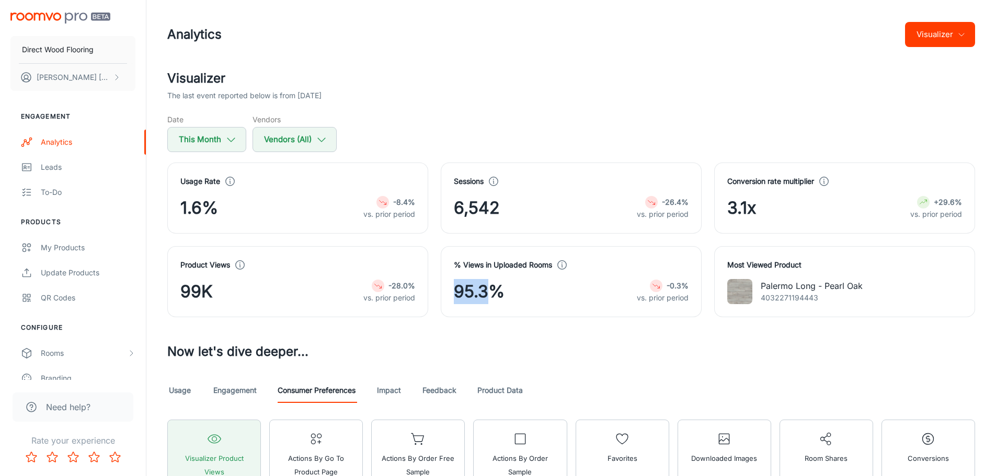
drag, startPoint x: 496, startPoint y: 291, endPoint x: 471, endPoint y: 290, distance: 25.7
click at [452, 290] on div "% Views in Uploaded Rooms 95.3% -0.3% vs. prior period" at bounding box center [571, 281] width 261 height 71
click at [511, 290] on div "95.3% -0.3% vs. prior period" at bounding box center [571, 291] width 235 height 25
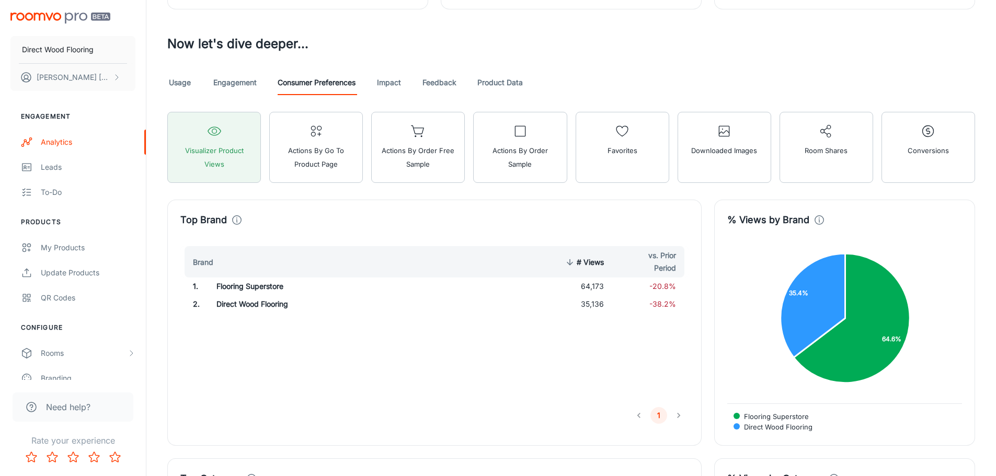
scroll to position [314, 0]
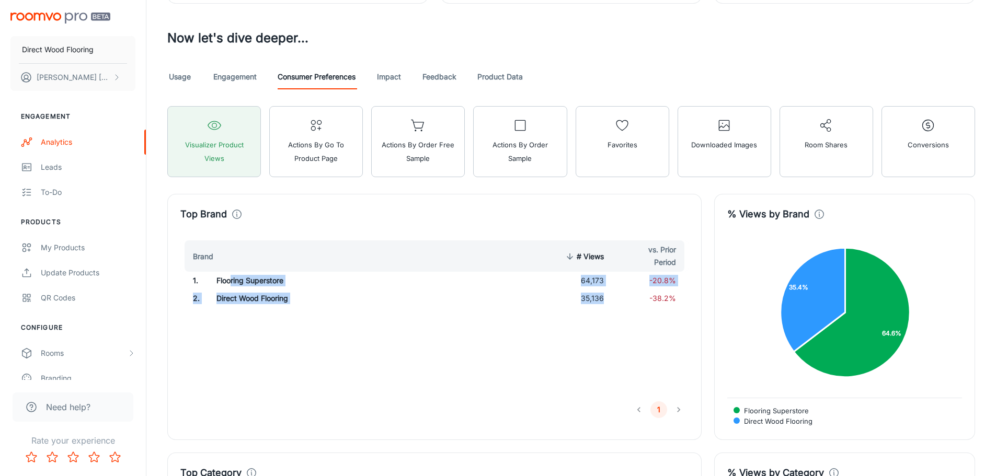
drag, startPoint x: 229, startPoint y: 281, endPoint x: 626, endPoint y: 292, distance: 397.1
click at [626, 292] on tbody "1 . Flooring Superstore 64,173 -20.8% 2 . Direct Wood Flooring 35,136 -38.2%" at bounding box center [434, 290] width 508 height 36
click at [651, 299] on span "-38.2%" at bounding box center [663, 298] width 27 height 9
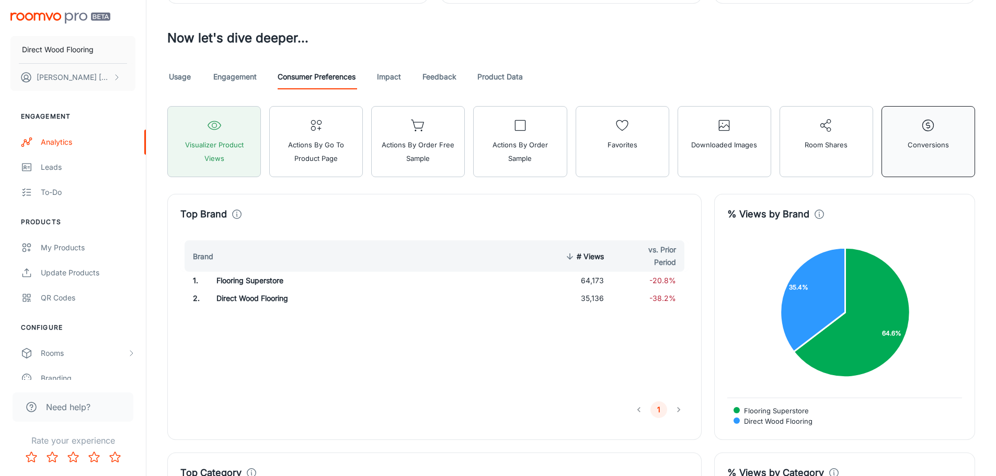
click at [910, 137] on button "Conversions" at bounding box center [929, 141] width 94 height 71
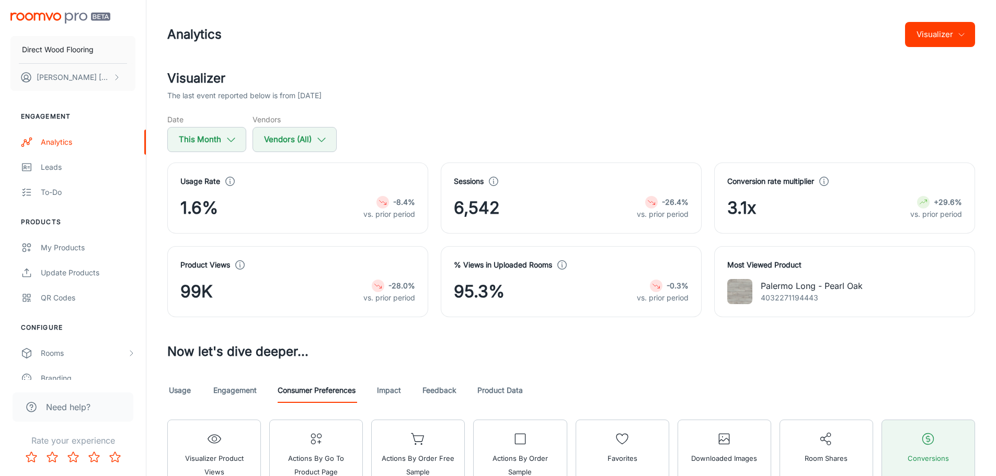
scroll to position [86, 0]
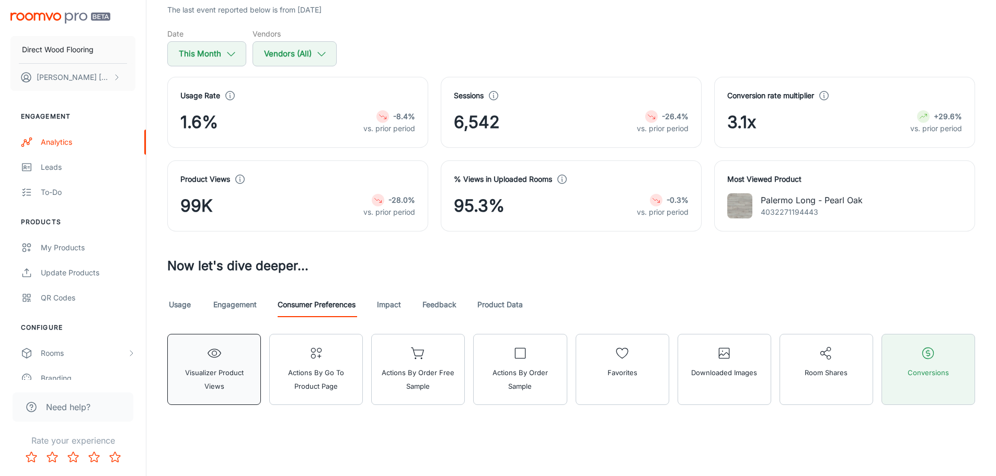
click at [244, 368] on span "Visualizer Product Views" at bounding box center [214, 379] width 80 height 27
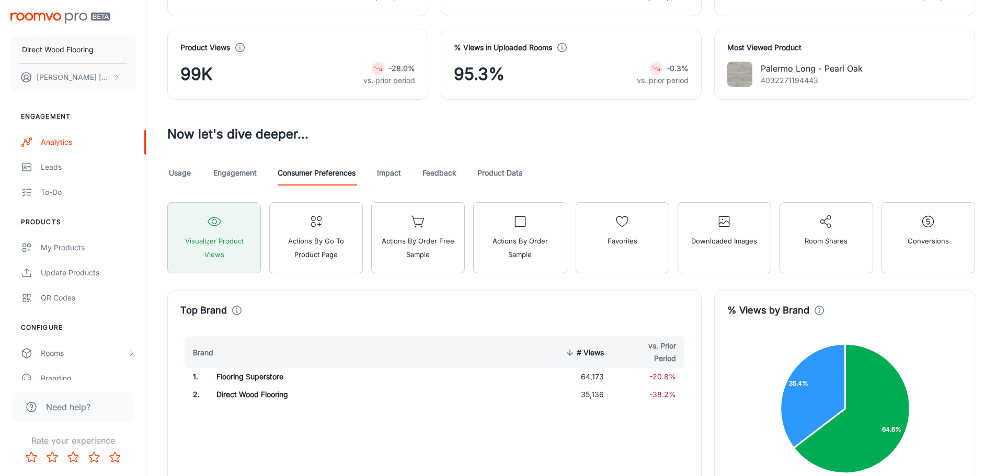
scroll to position [295, 0]
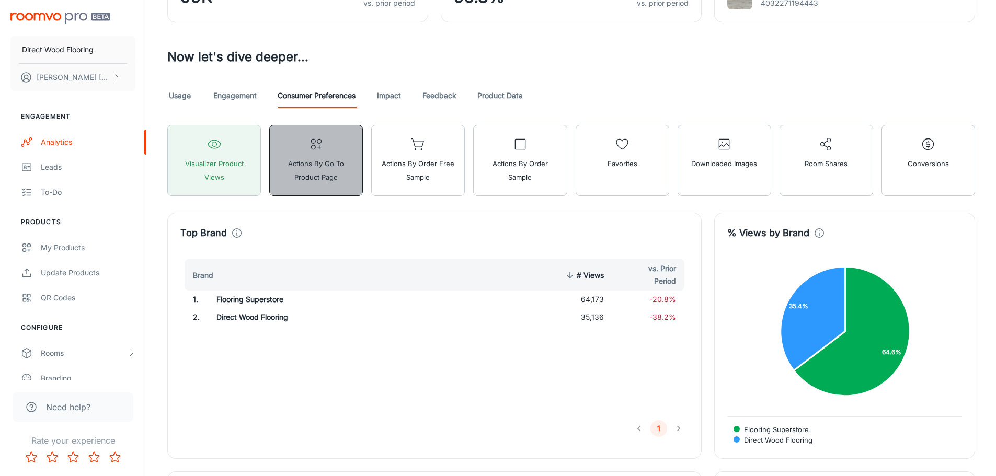
click at [335, 131] on button "Actions by Go To Product Page" at bounding box center [316, 160] width 94 height 71
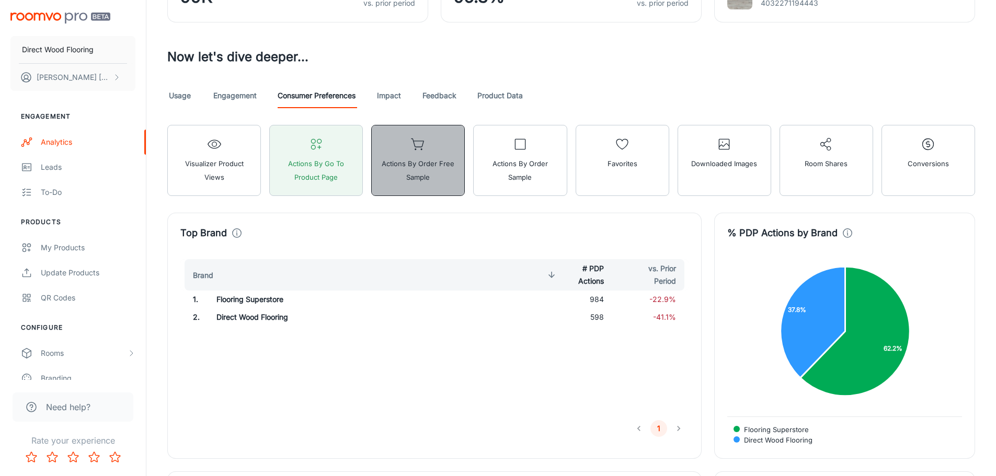
click at [439, 154] on button "Actions by Order Free Sample" at bounding box center [418, 160] width 94 height 71
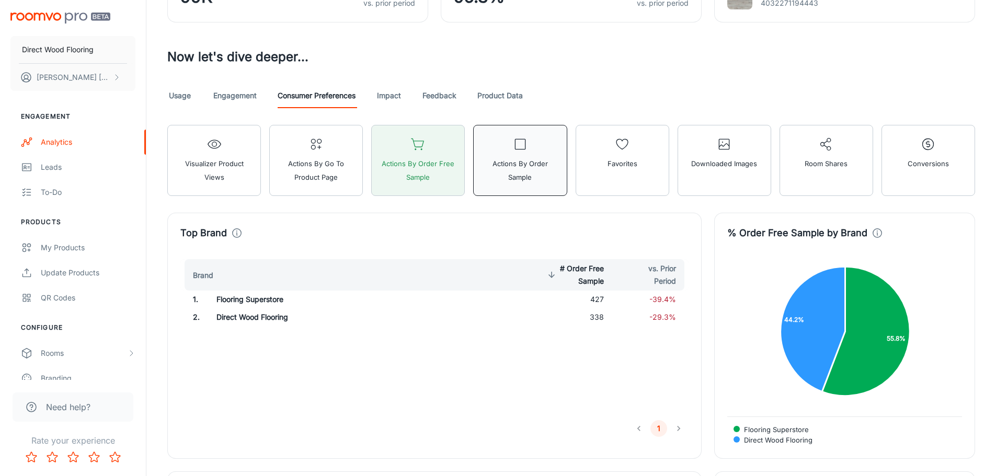
click at [519, 166] on span "Actions by Order Sample" at bounding box center [520, 170] width 80 height 27
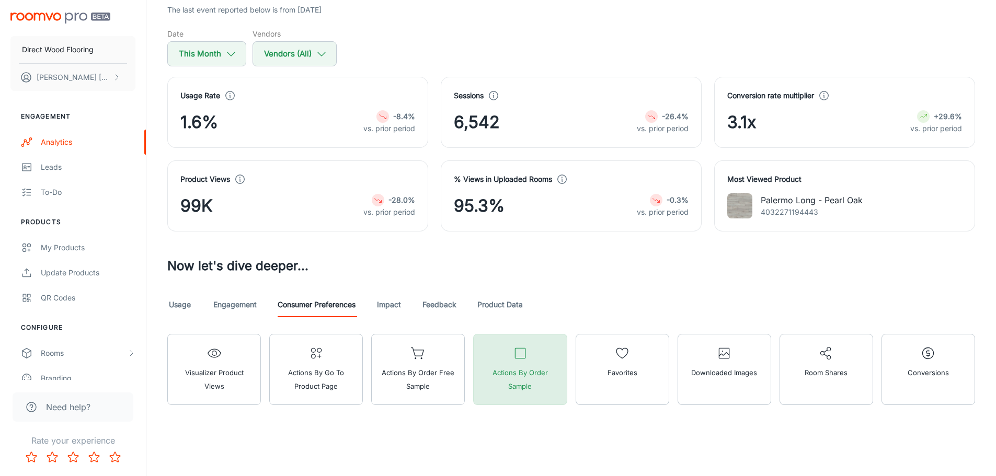
scroll to position [86, 0]
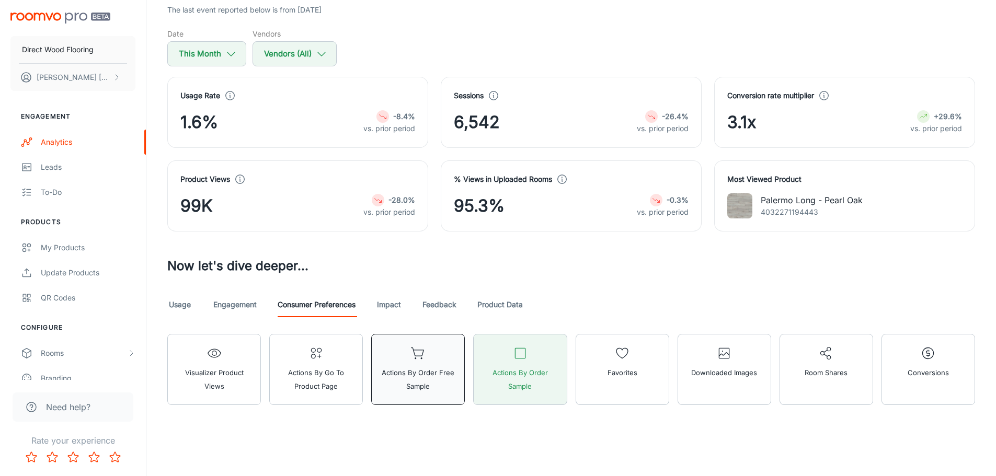
click at [439, 350] on button "Actions by Order Free Sample" at bounding box center [418, 369] width 94 height 71
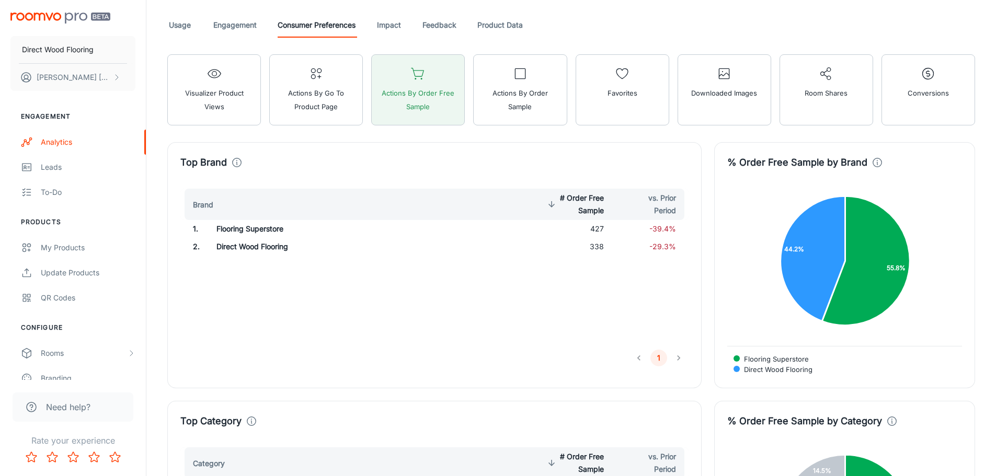
scroll to position [347, 0]
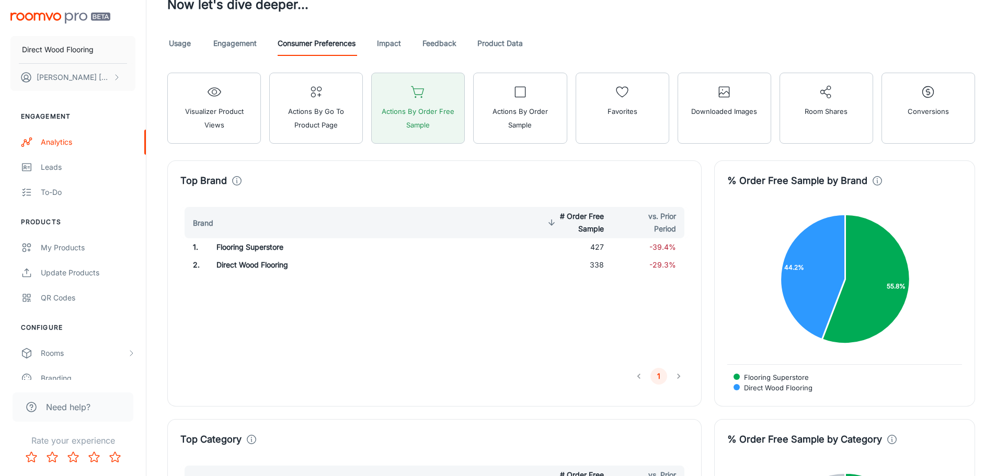
click at [534, 128] on span "Actions by Order Sample" at bounding box center [520, 118] width 80 height 27
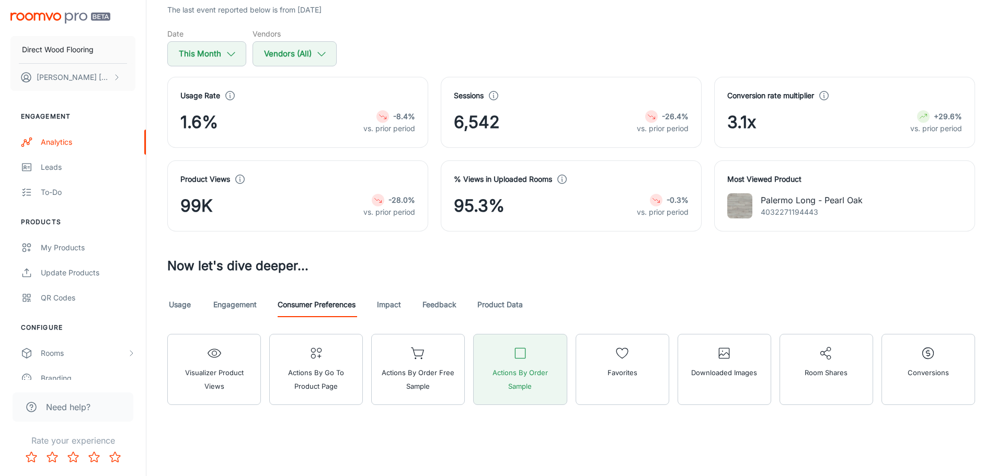
scroll to position [86, 0]
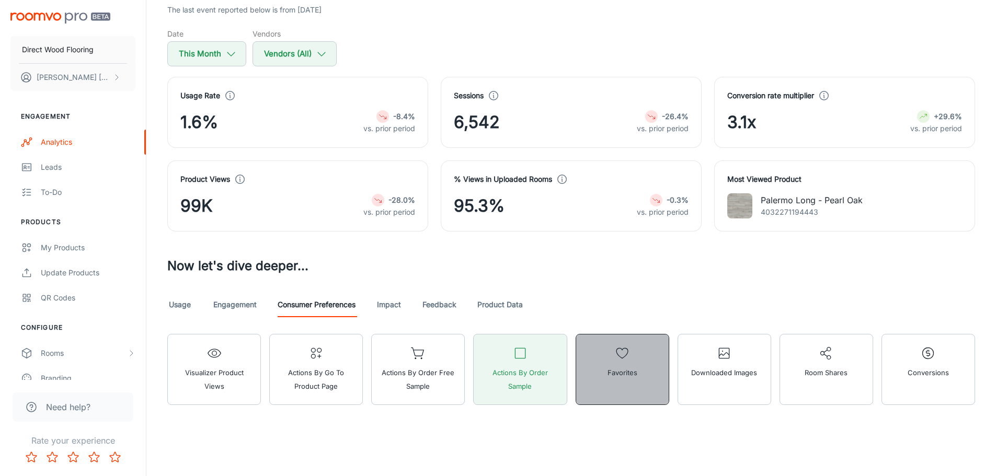
click at [641, 365] on button "Favorites" at bounding box center [623, 369] width 94 height 71
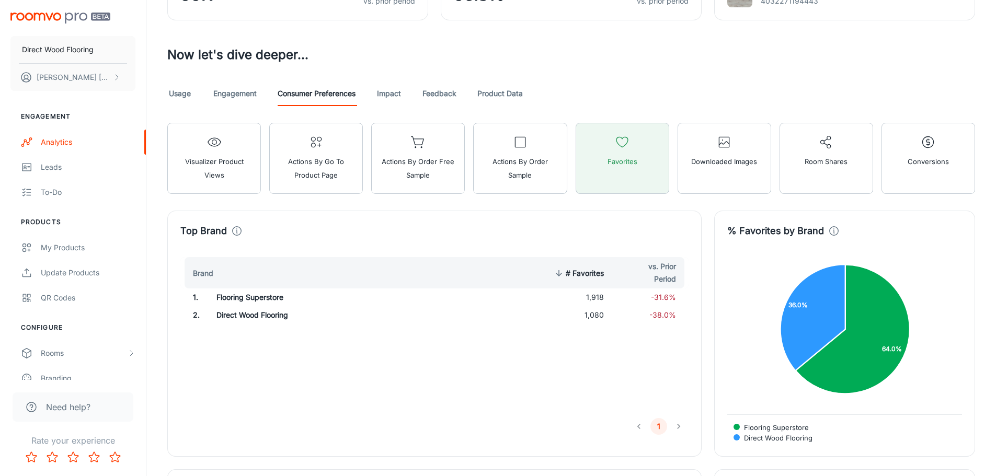
scroll to position [347, 0]
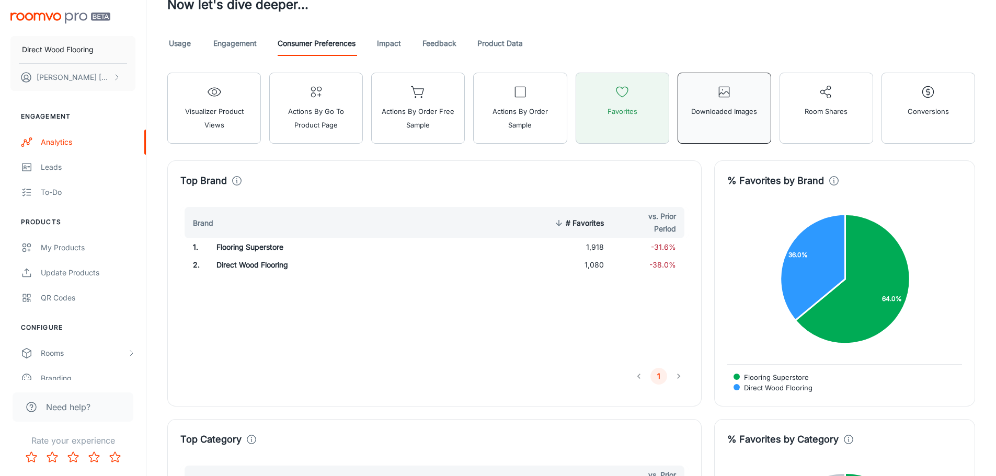
click at [741, 115] on span "Downloaded Images" at bounding box center [724, 112] width 66 height 14
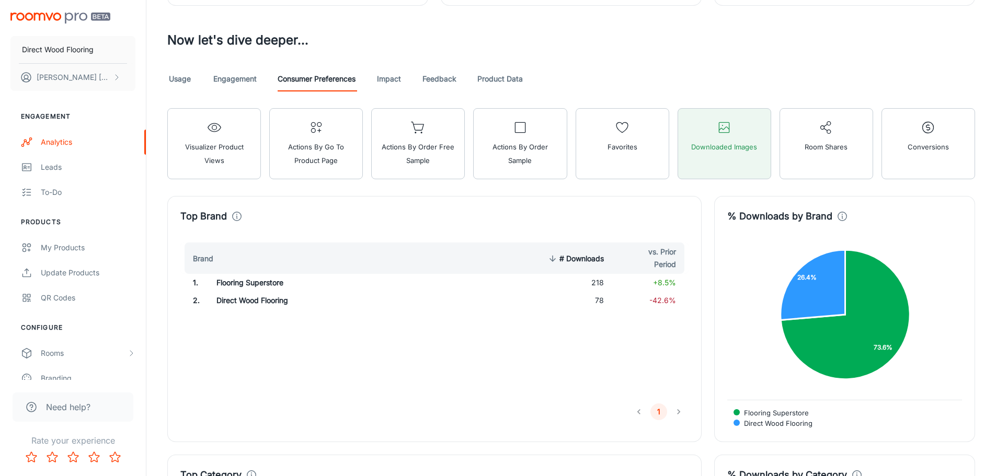
scroll to position [295, 0]
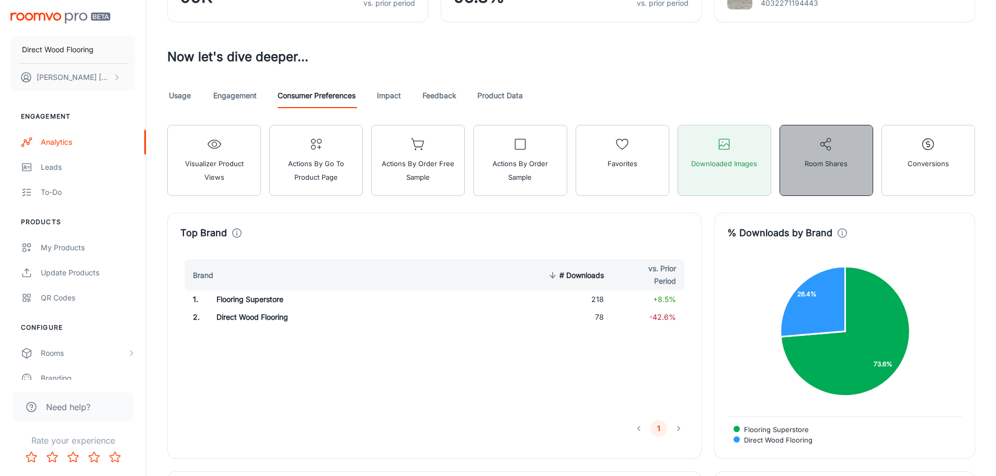
click at [802, 156] on button "Room Shares" at bounding box center [827, 160] width 94 height 71
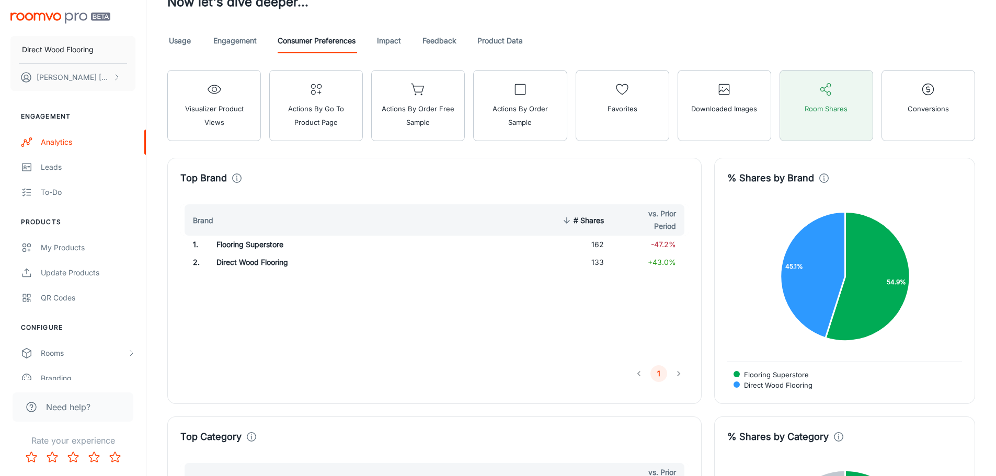
scroll to position [452, 0]
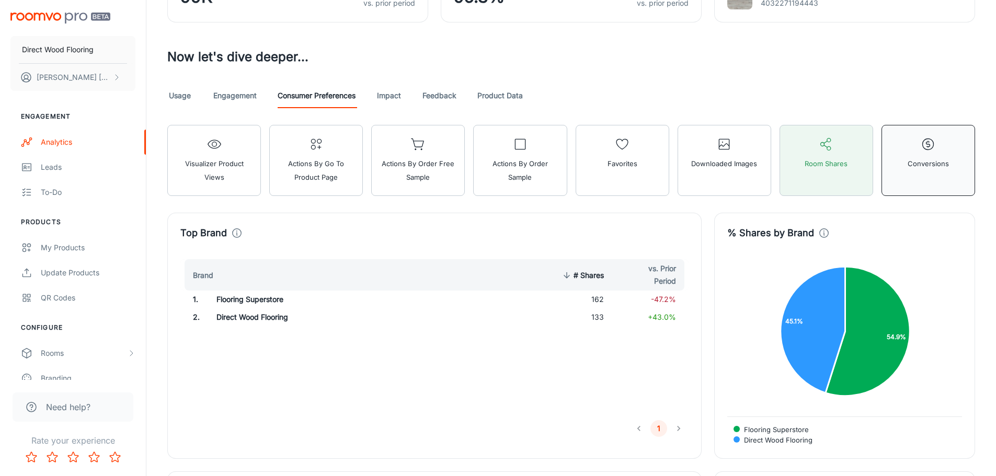
click at [923, 155] on button "Conversions" at bounding box center [929, 160] width 94 height 71
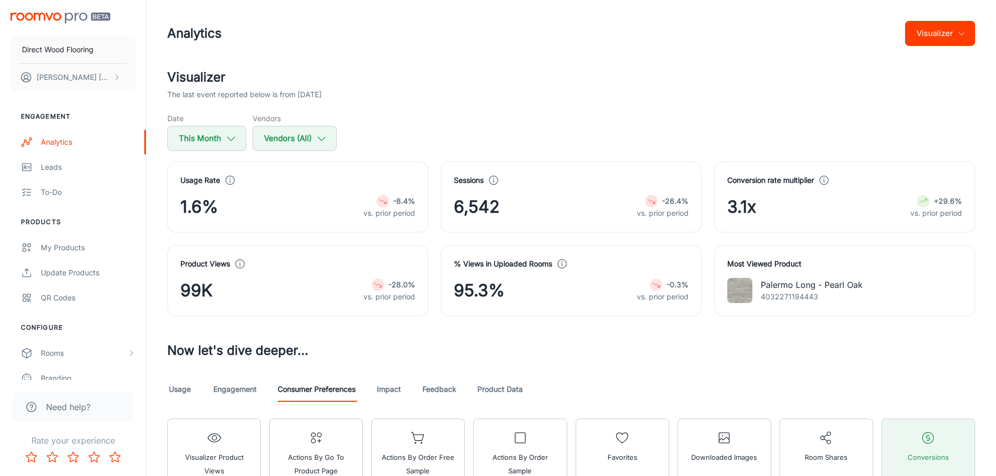
scroll to position [0, 0]
click at [89, 138] on div "Analytics" at bounding box center [88, 143] width 95 height 12
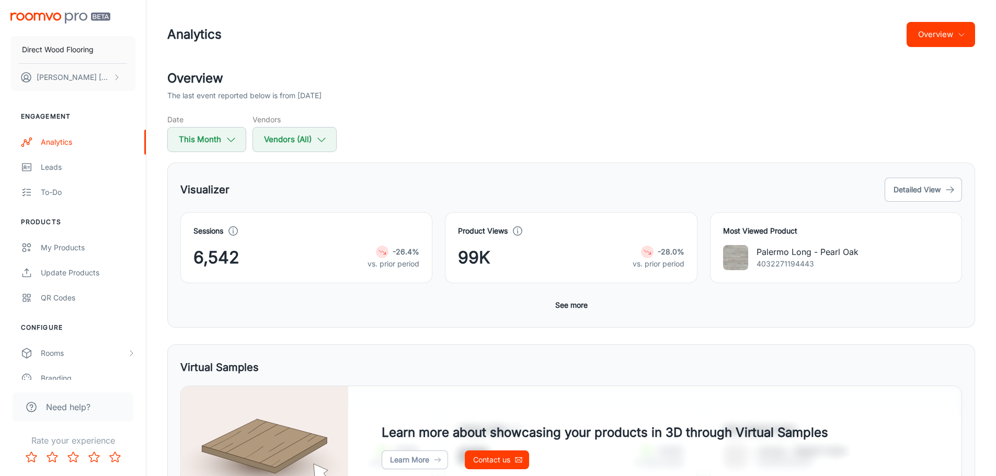
click at [576, 309] on button "See more" at bounding box center [571, 305] width 41 height 19
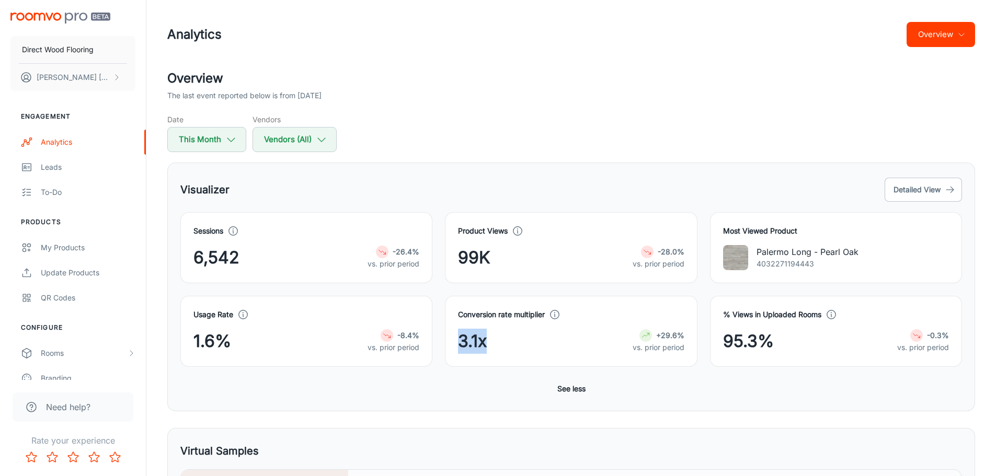
drag, startPoint x: 493, startPoint y: 338, endPoint x: 459, endPoint y: 340, distance: 34.6
click at [459, 340] on div "3.1x +29.6% vs. prior period" at bounding box center [571, 341] width 226 height 25
click at [509, 360] on div "Conversion rate multiplier 3.1x +29.6% vs. prior period" at bounding box center [571, 331] width 252 height 71
click at [560, 386] on button "See less" at bounding box center [571, 389] width 37 height 19
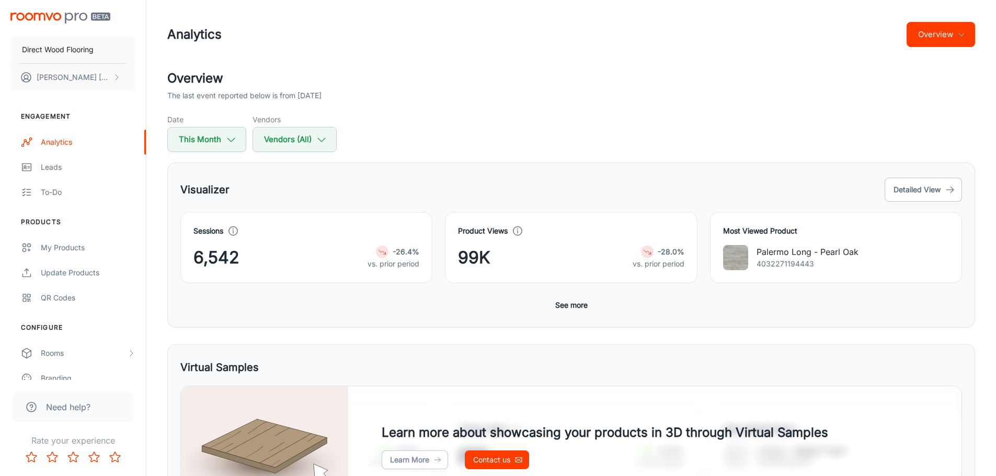
click at [572, 308] on button "See more" at bounding box center [571, 305] width 41 height 19
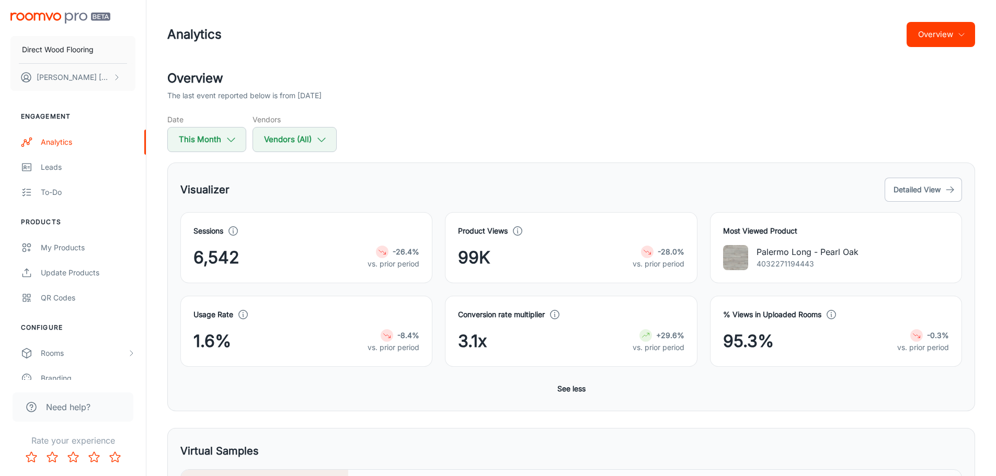
click at [410, 185] on div "Visualizer Detailed View" at bounding box center [571, 190] width 782 height 28
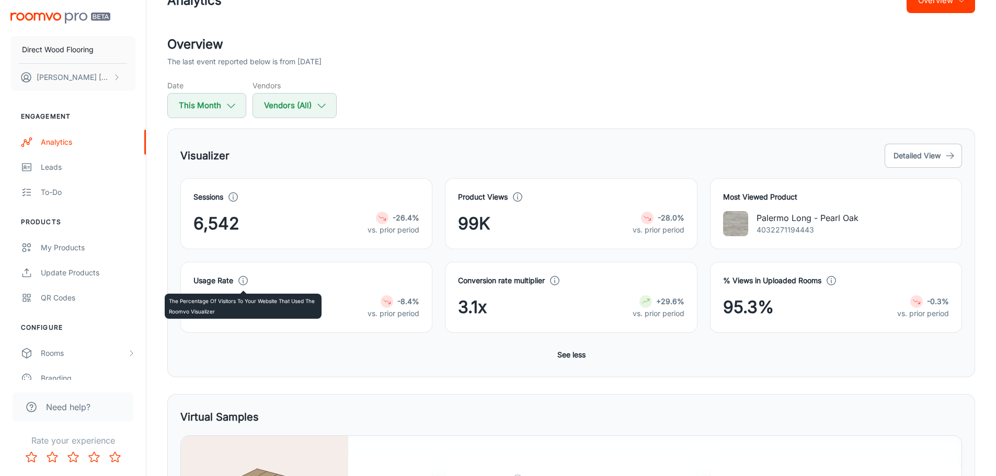
scroll to position [52, 0]
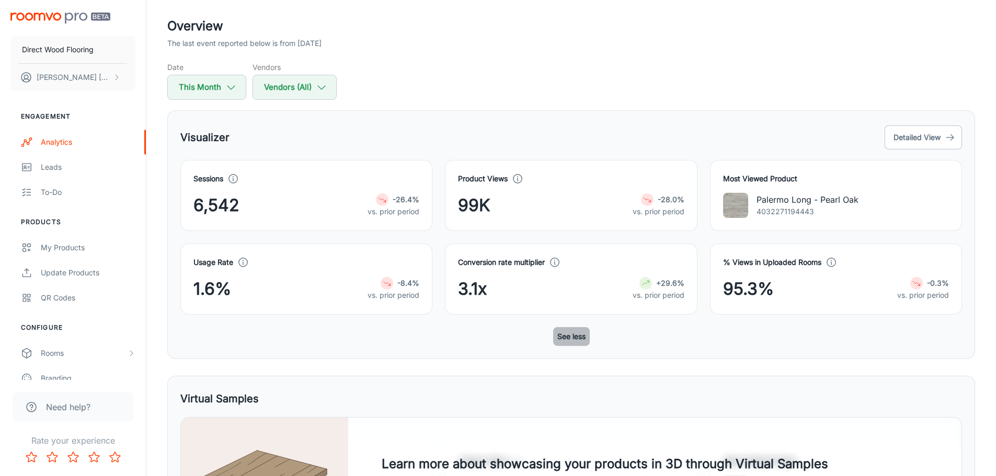
click at [567, 340] on button "See less" at bounding box center [571, 336] width 37 height 19
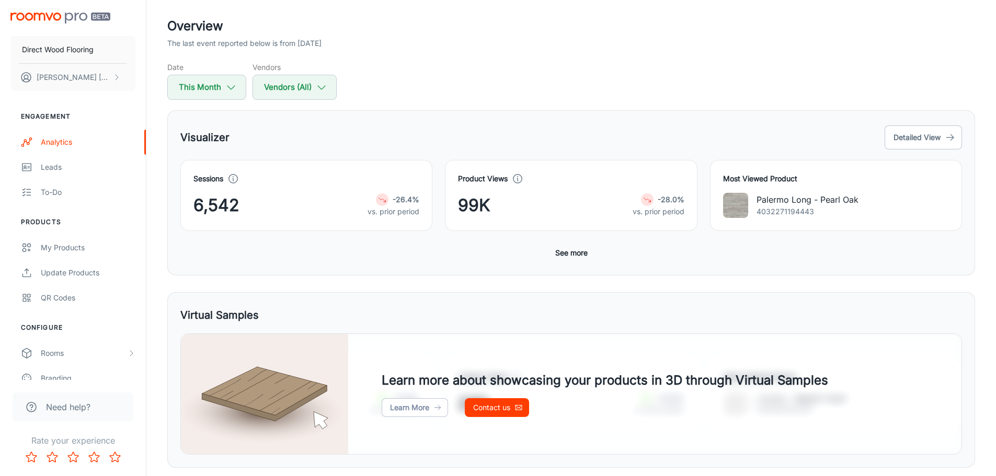
click at [573, 256] on button "See more" at bounding box center [571, 253] width 41 height 19
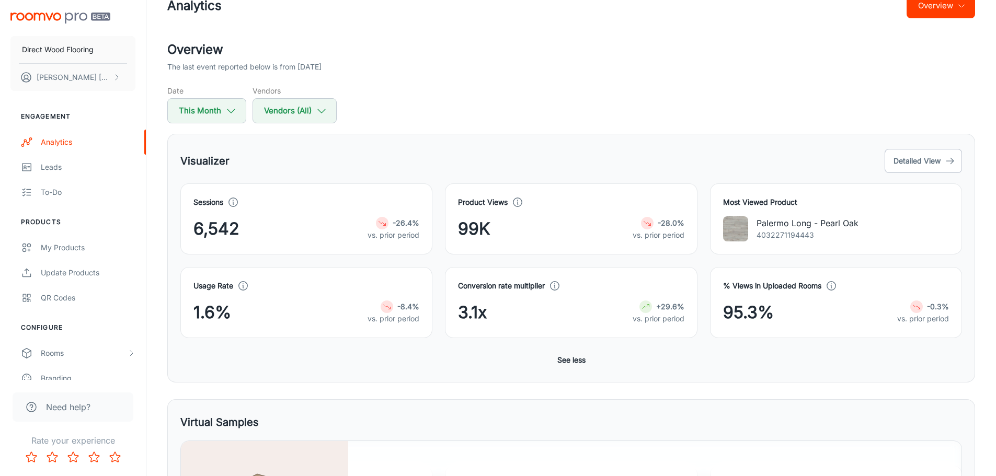
scroll to position [0, 0]
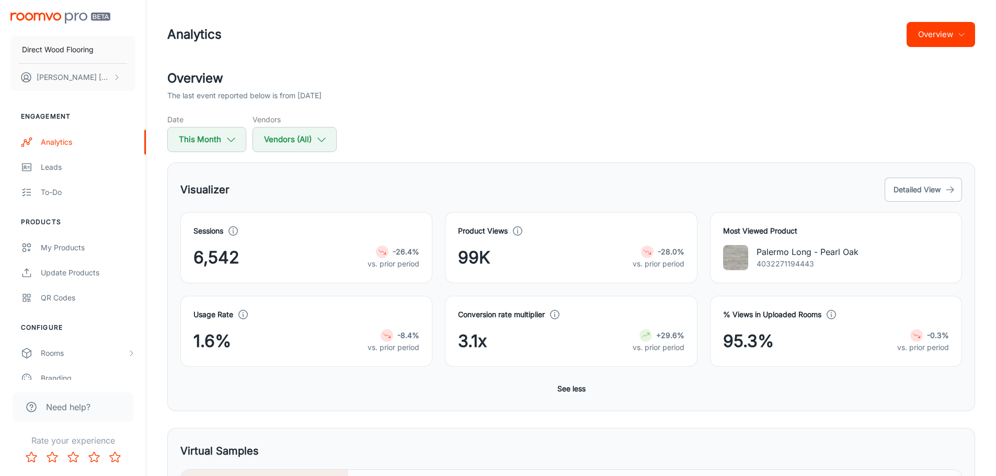
drag, startPoint x: 343, startPoint y: 44, endPoint x: 164, endPoint y: 6, distance: 183.5
click at [164, 6] on div "Analytics Overview Overview The last event reported below is from [DATE] Date T…" at bounding box center [571, 398] width 833 height 797
click at [634, 91] on div "The last event reported below is from [DATE]" at bounding box center [571, 96] width 808 height 12
click at [534, 157] on div "Overview The last event reported below is from [DATE] Date This Month Vendors V…" at bounding box center [571, 433] width 833 height 728
